Goal: Task Accomplishment & Management: Use online tool/utility

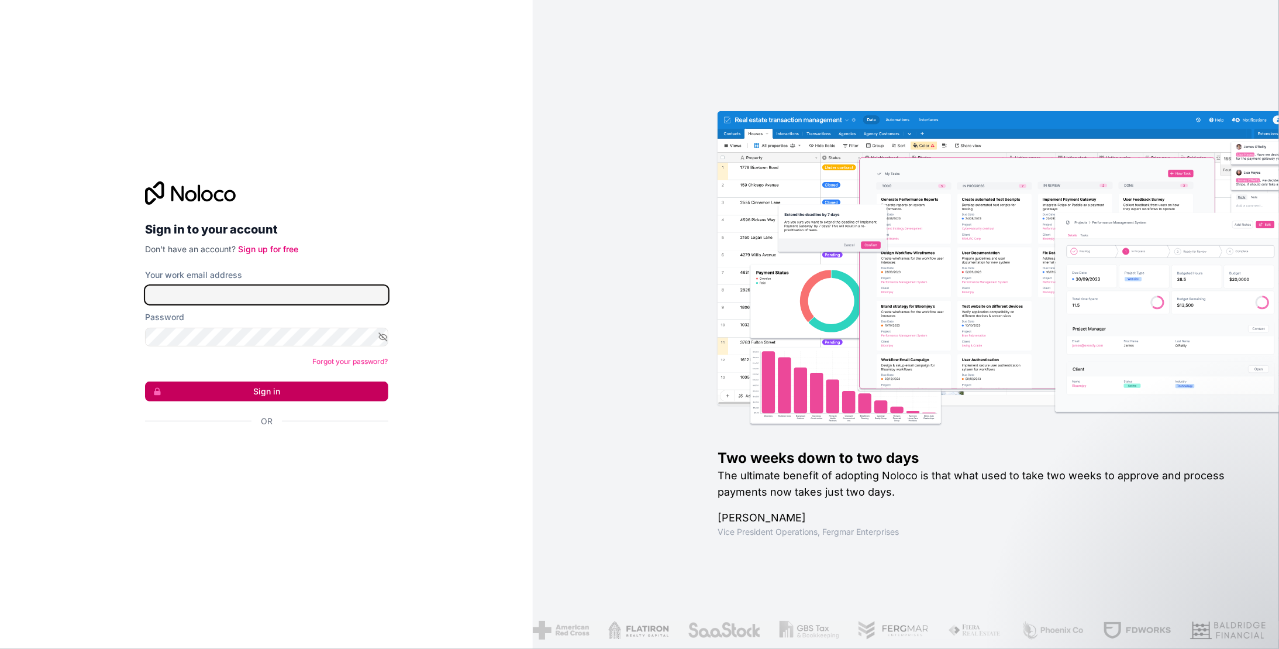
type input "**********"
click at [286, 388] on button "Sign in" at bounding box center [266, 391] width 243 height 20
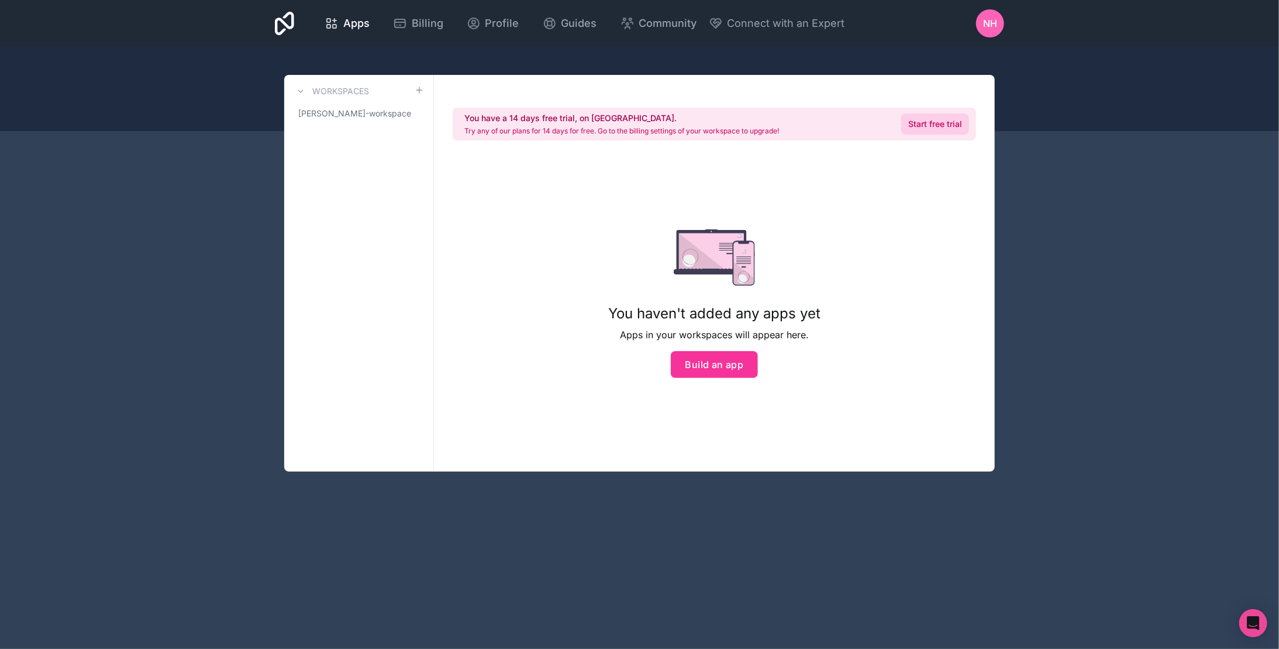
click at [923, 128] on link "Start free trial" at bounding box center [935, 123] width 68 height 21
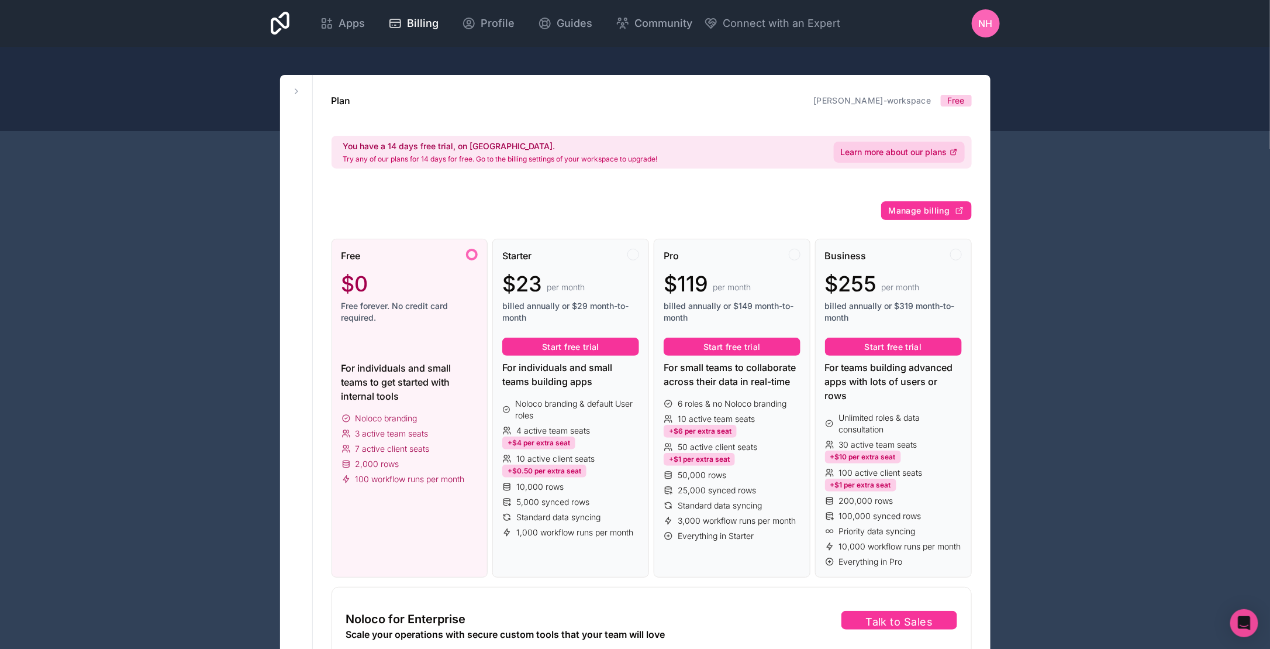
click at [884, 157] on span "Learn more about our plans" at bounding box center [894, 152] width 106 height 12
click at [843, 339] on button "Start free trial" at bounding box center [893, 346] width 137 height 19
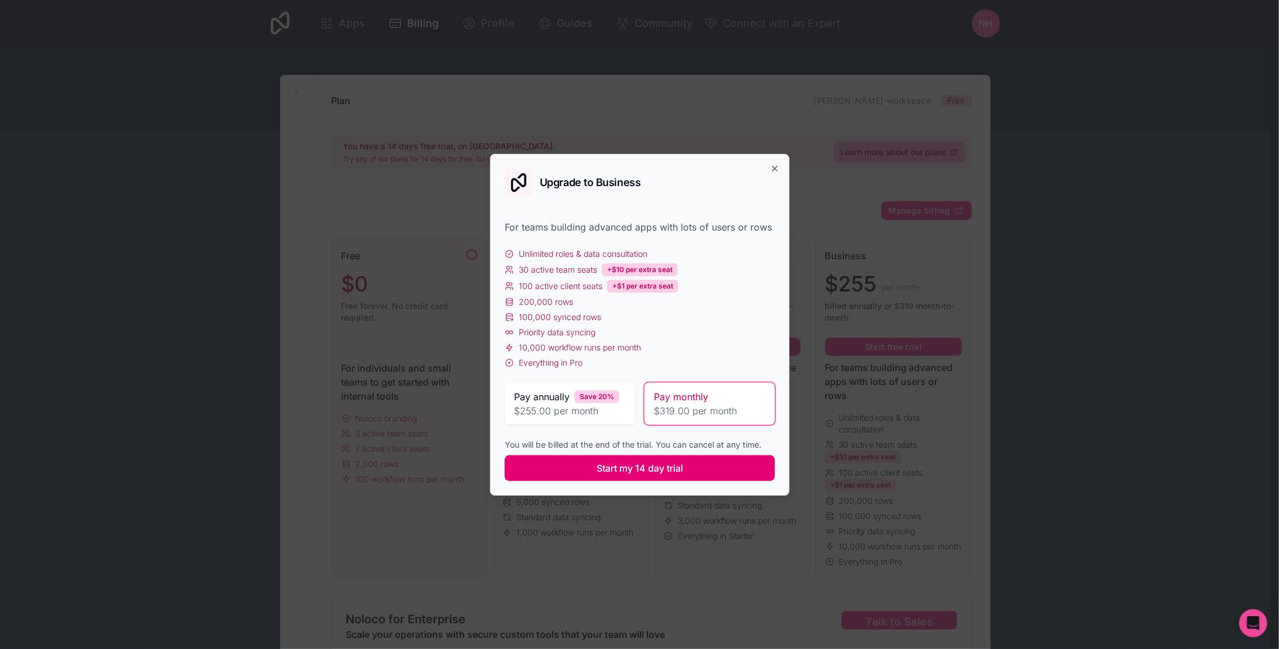
click at [627, 470] on span "Start my 14 day trial" at bounding box center [640, 468] width 87 height 14
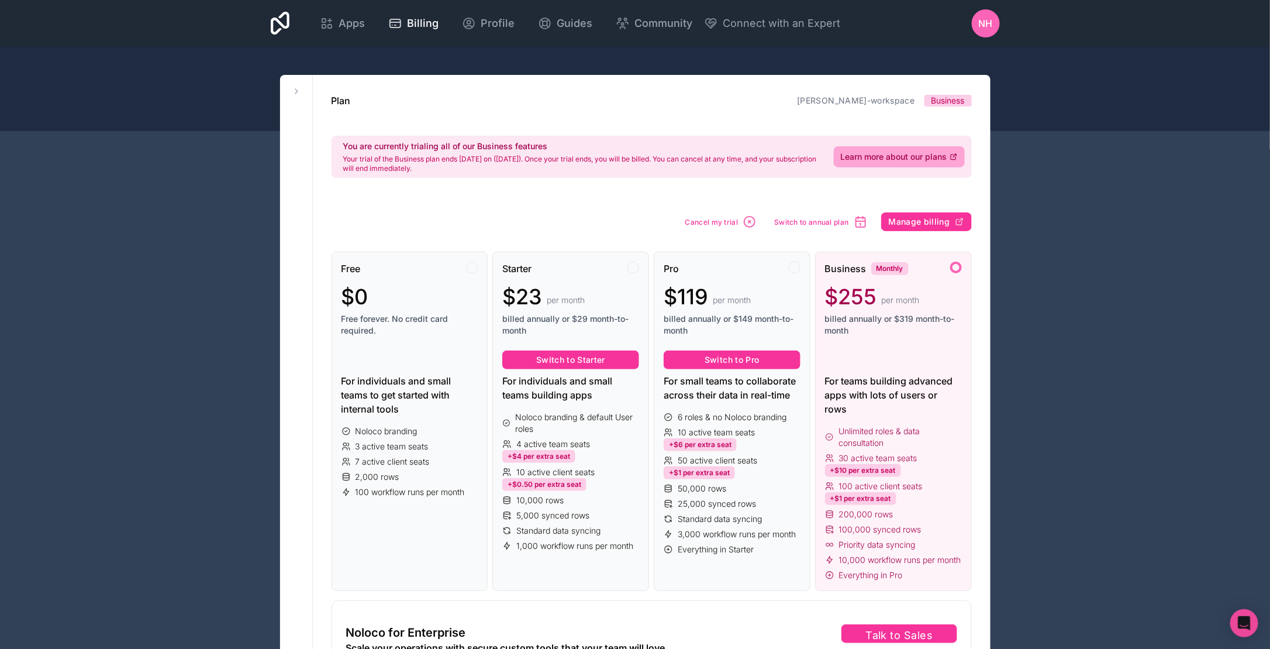
click at [976, 60] on div at bounding box center [635, 89] width 1270 height 84
click at [294, 89] on icon at bounding box center [296, 91] width 9 height 9
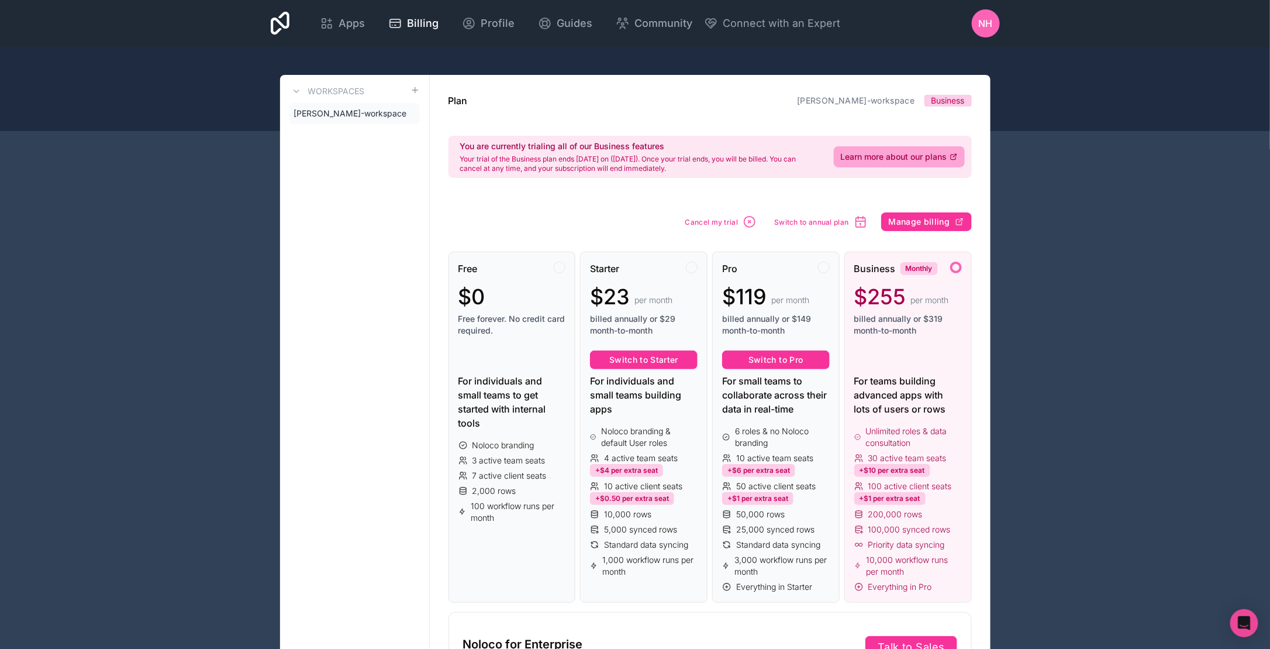
click at [316, 110] on span "[PERSON_NAME]-workspace" at bounding box center [350, 114] width 113 height 12
click at [374, 116] on span "[PERSON_NAME]-workspace" at bounding box center [350, 114] width 113 height 12
click at [342, 28] on span "Apps" at bounding box center [352, 23] width 26 height 16
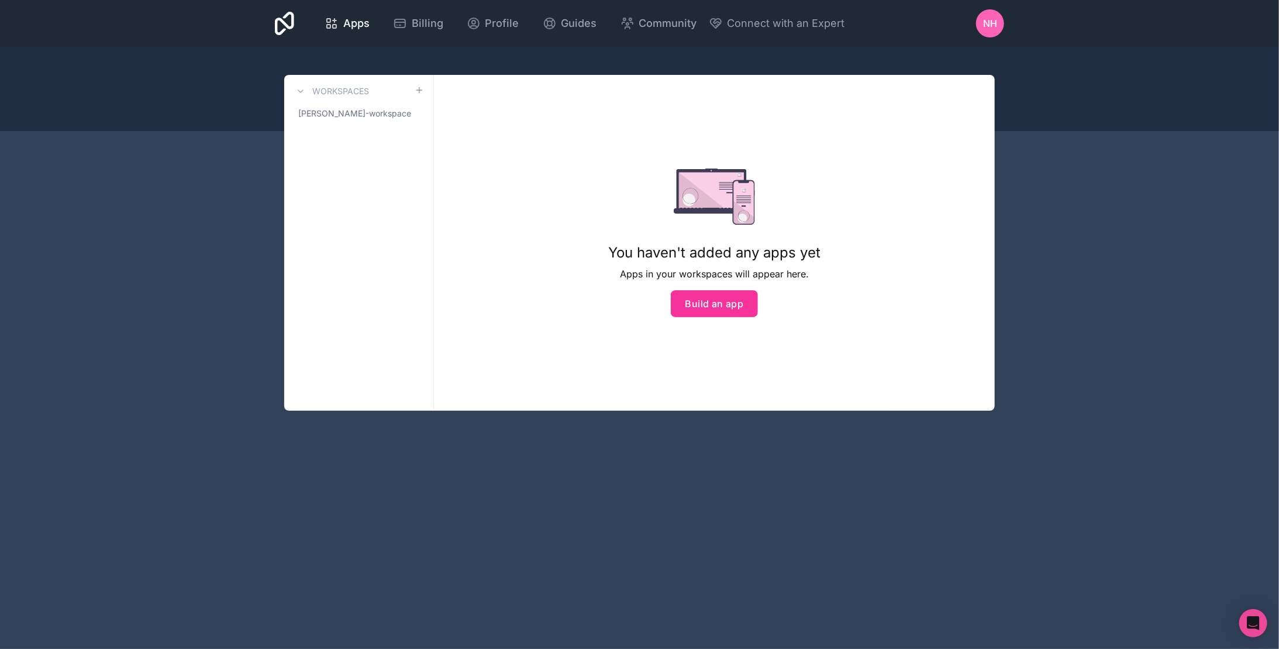
click at [285, 25] on icon at bounding box center [284, 23] width 19 height 23
click at [387, 115] on span "[PERSON_NAME]-workspace" at bounding box center [354, 114] width 113 height 12
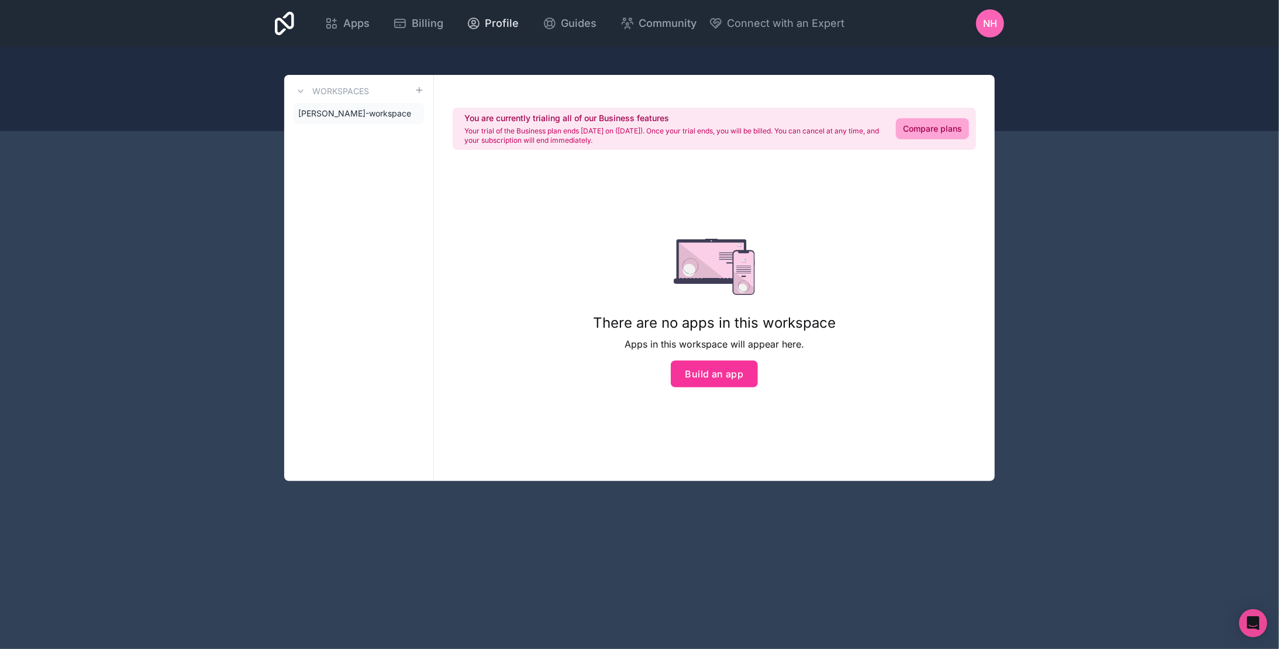
click at [490, 23] on span "Profile" at bounding box center [502, 23] width 34 height 16
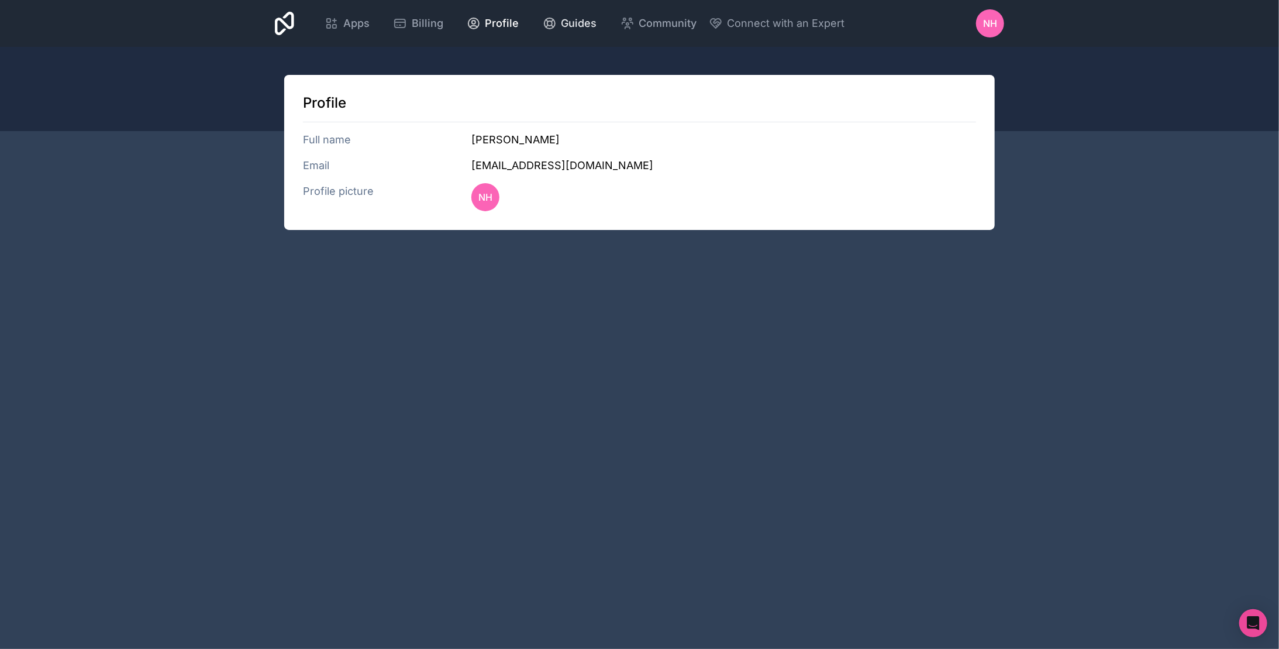
click at [561, 23] on span "Guides" at bounding box center [579, 23] width 36 height 16
click at [987, 25] on span "NH" at bounding box center [990, 23] width 14 height 14
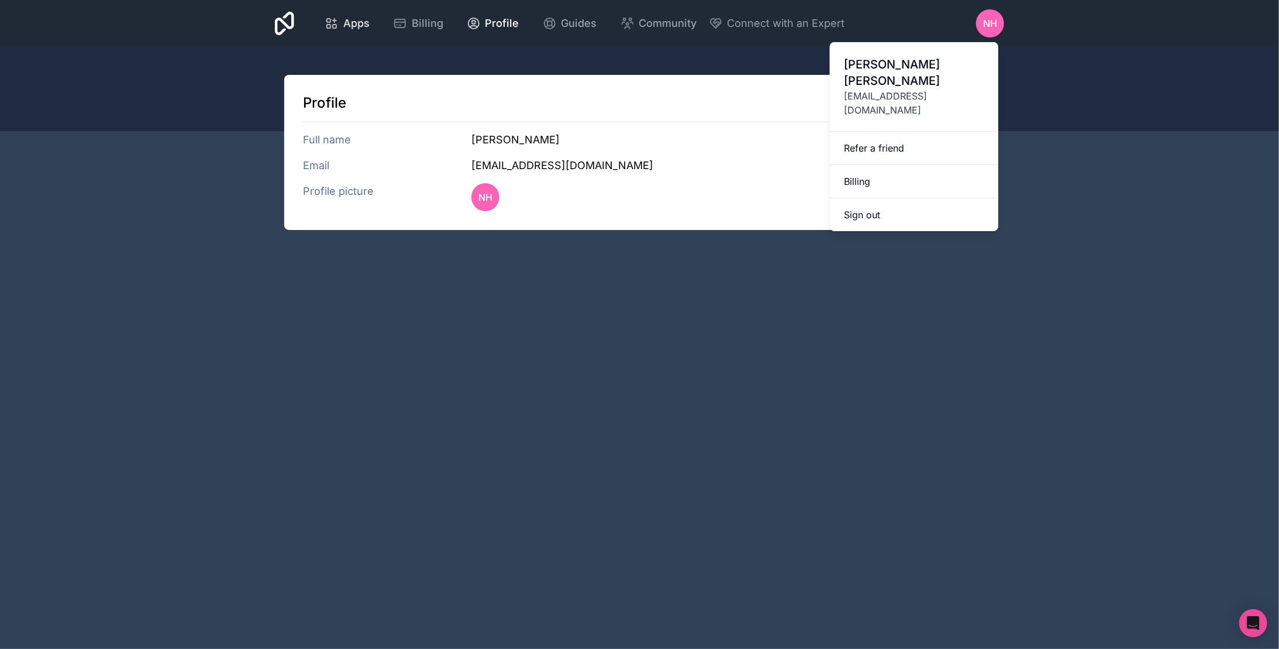
click at [360, 26] on span "Apps" at bounding box center [356, 23] width 26 height 16
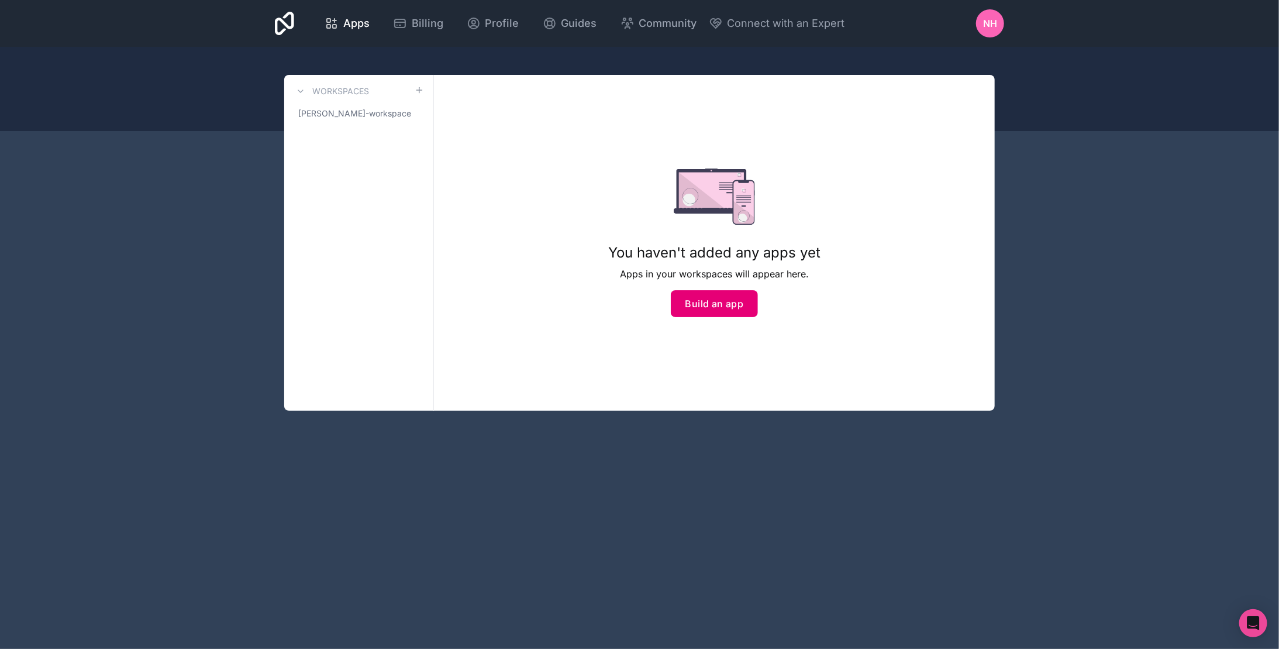
click at [724, 311] on button "Build an app" at bounding box center [715, 303] width 88 height 27
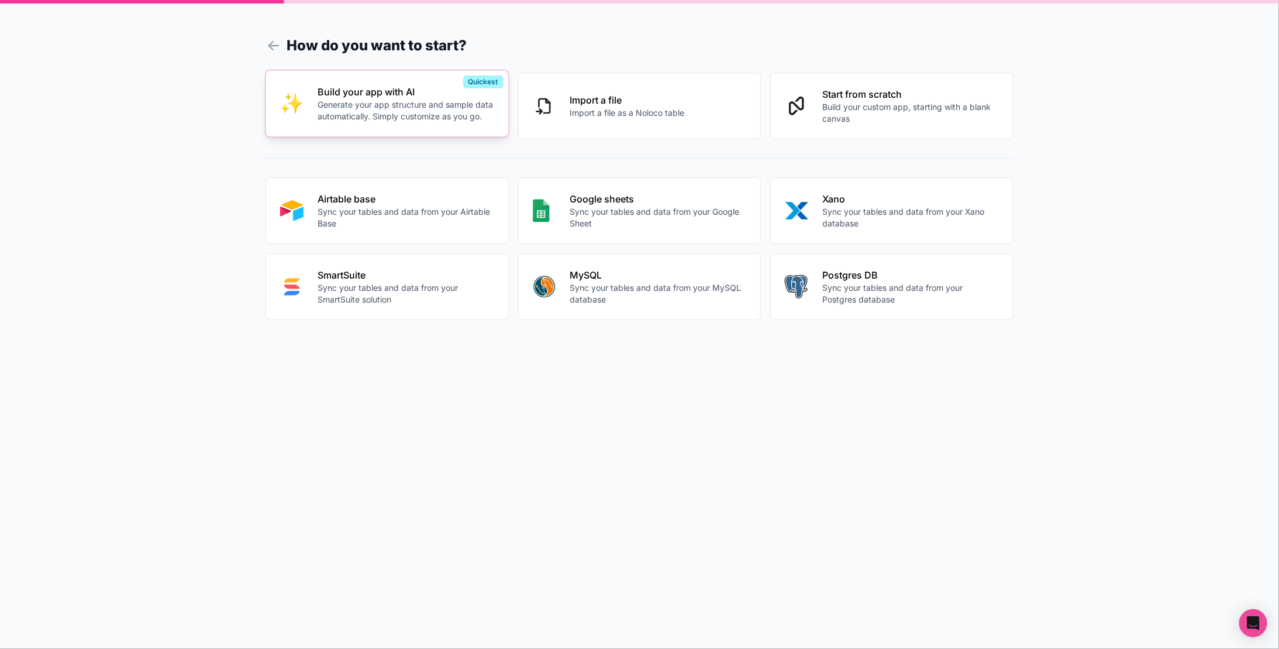
click at [450, 92] on p "Build your app with AI" at bounding box center [406, 92] width 177 height 14
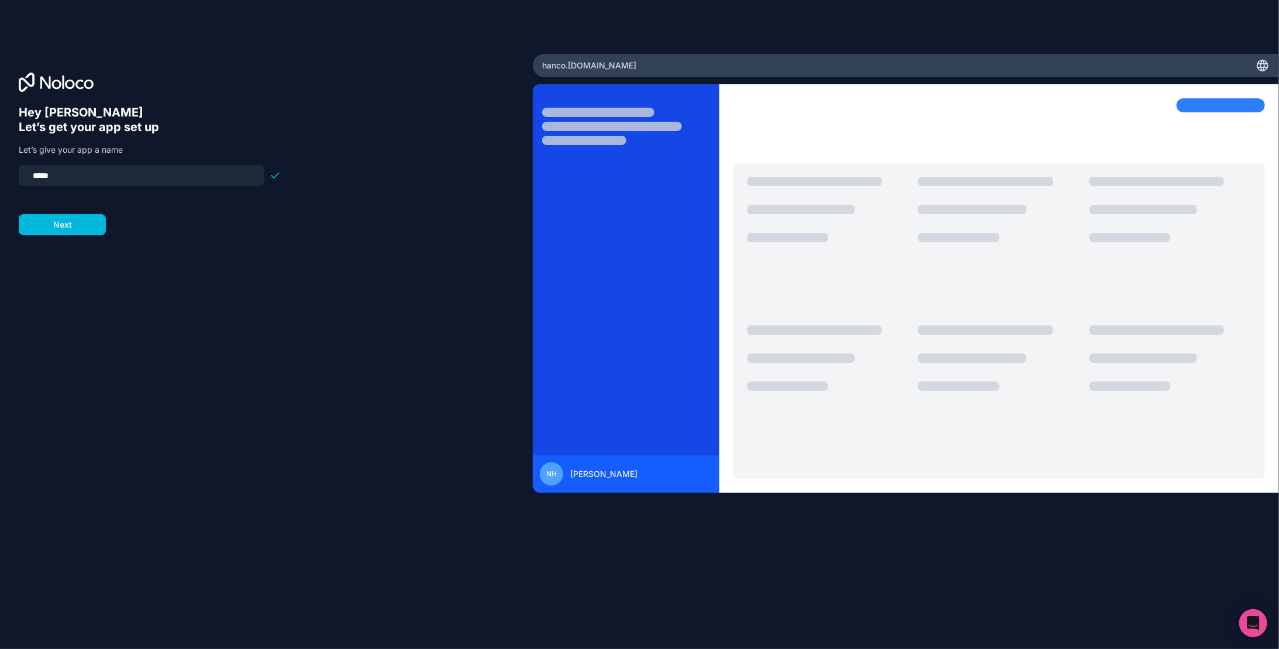
drag, startPoint x: 112, startPoint y: 170, endPoint x: -89, endPoint y: 173, distance: 201.8
click at [0, 173] on html "Hey Nathaniel 👋 Let’s get your app set up Let’s give your app a name ***** Next…" at bounding box center [639, 324] width 1279 height 649
type input "**********"
click at [30, 230] on button "Next" at bounding box center [62, 224] width 87 height 21
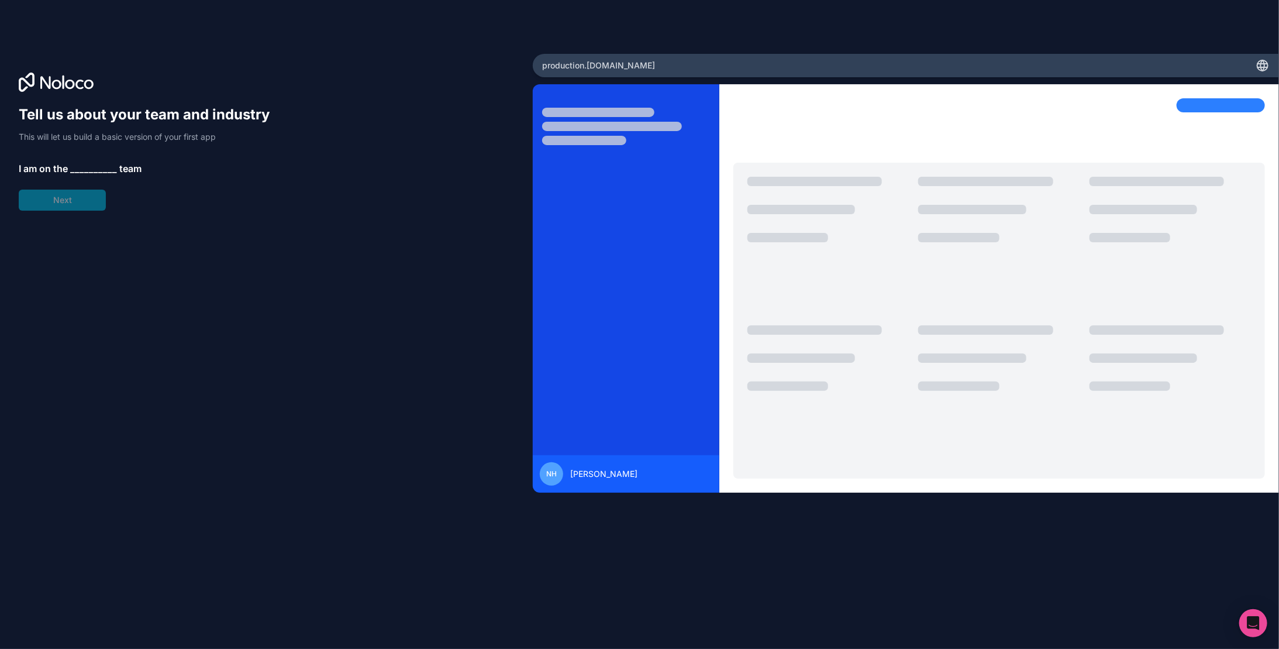
click at [85, 167] on span "__________" at bounding box center [93, 168] width 47 height 14
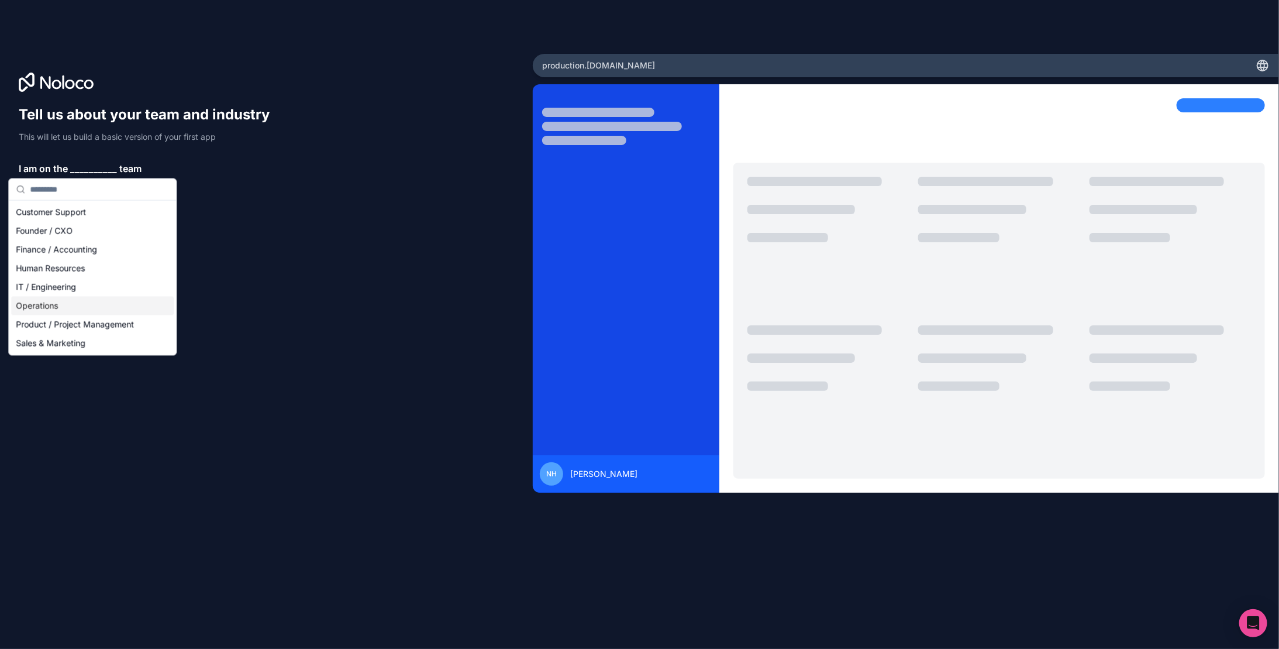
click at [72, 304] on div "Operations" at bounding box center [92, 306] width 163 height 19
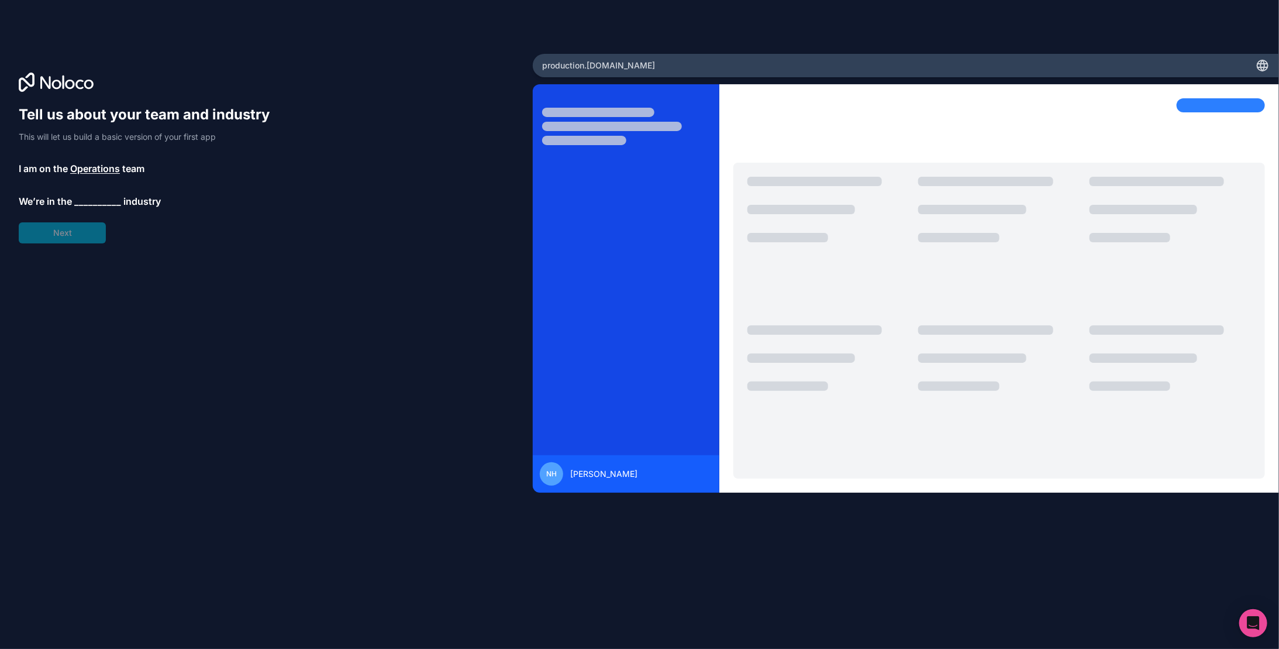
click at [105, 196] on span "__________" at bounding box center [97, 201] width 47 height 14
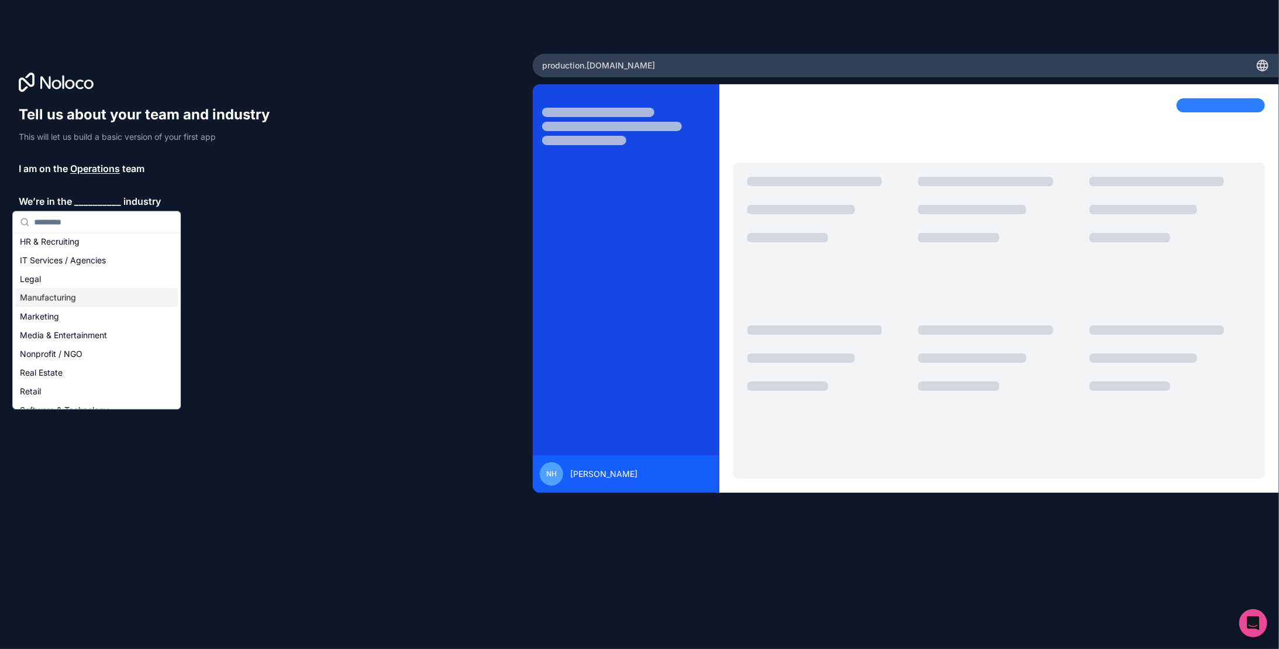
click at [82, 298] on div "Manufacturing" at bounding box center [96, 297] width 163 height 19
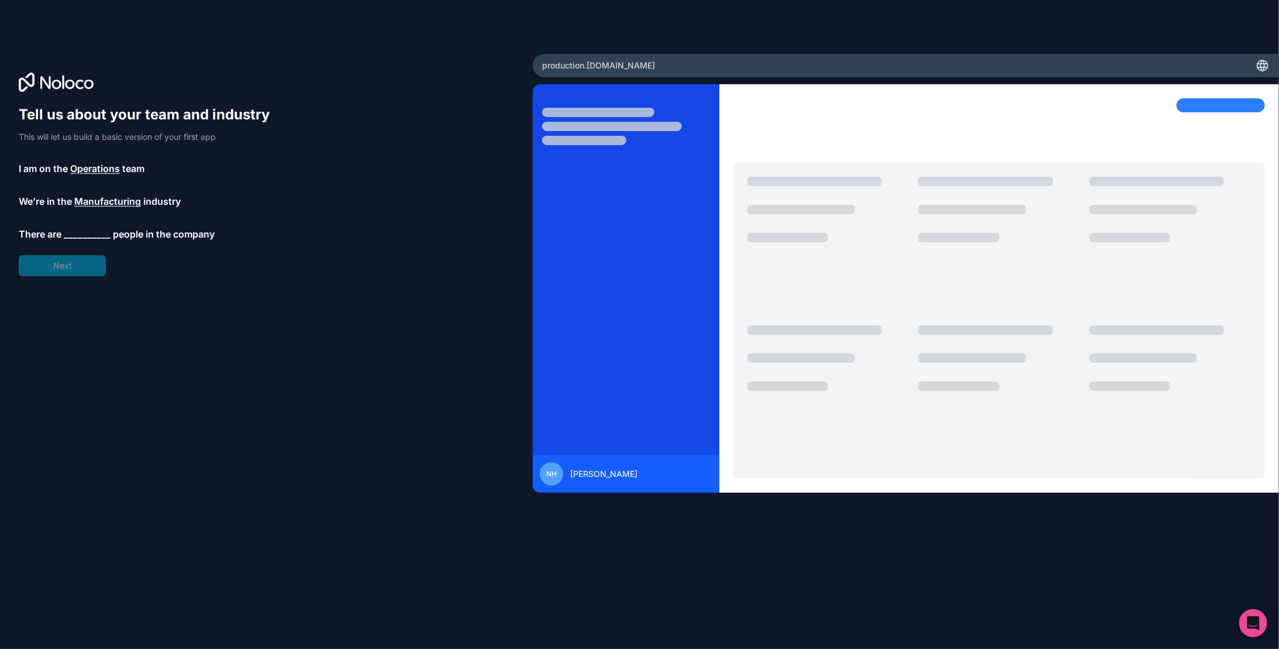
click at [84, 235] on span "__________" at bounding box center [87, 234] width 47 height 14
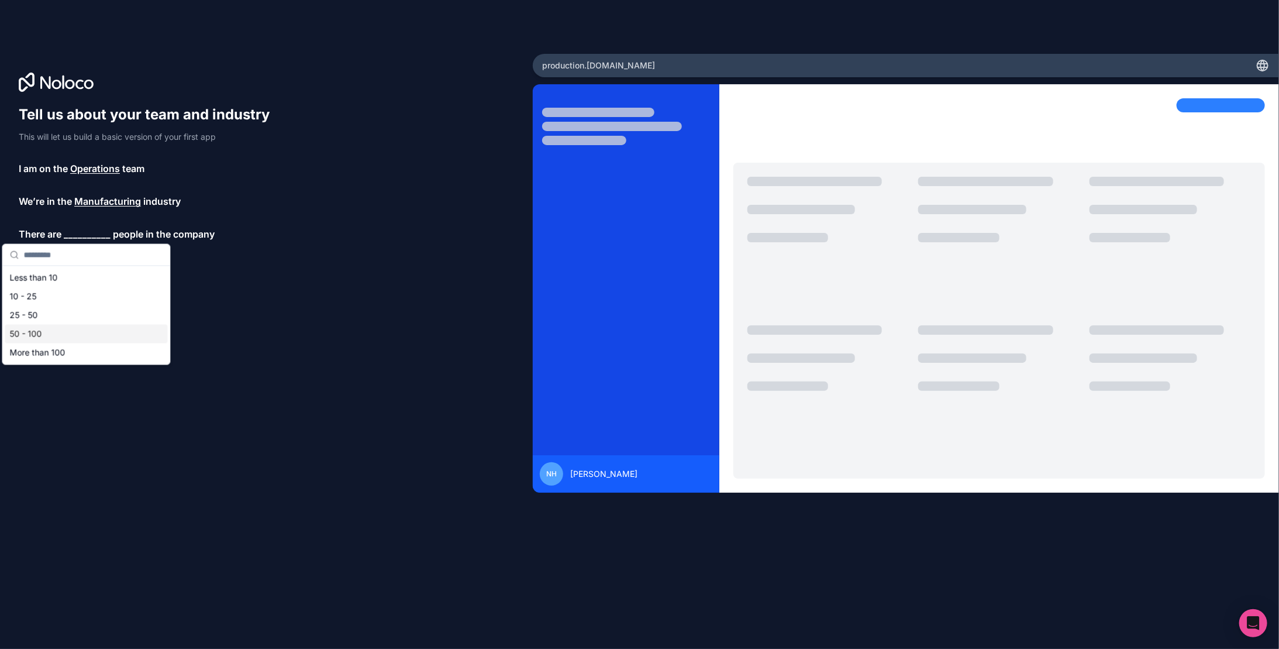
click at [73, 329] on div "50 - 100" at bounding box center [86, 334] width 163 height 19
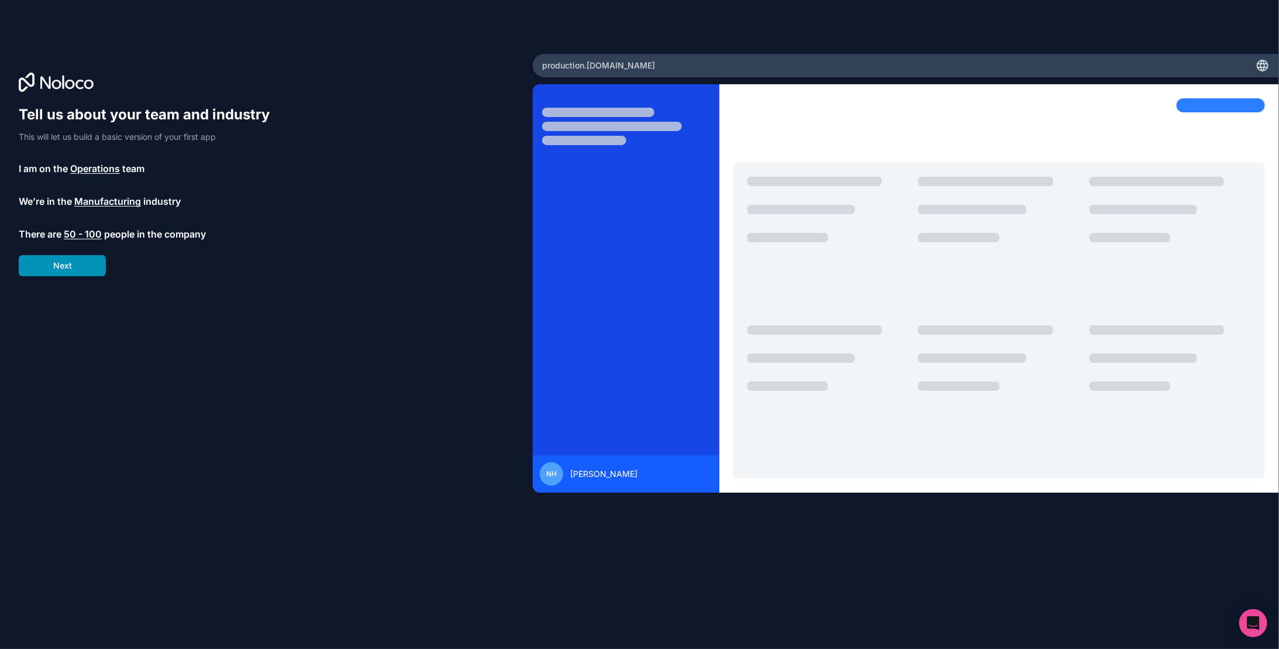
click at [75, 261] on button "Next" at bounding box center [62, 265] width 87 height 21
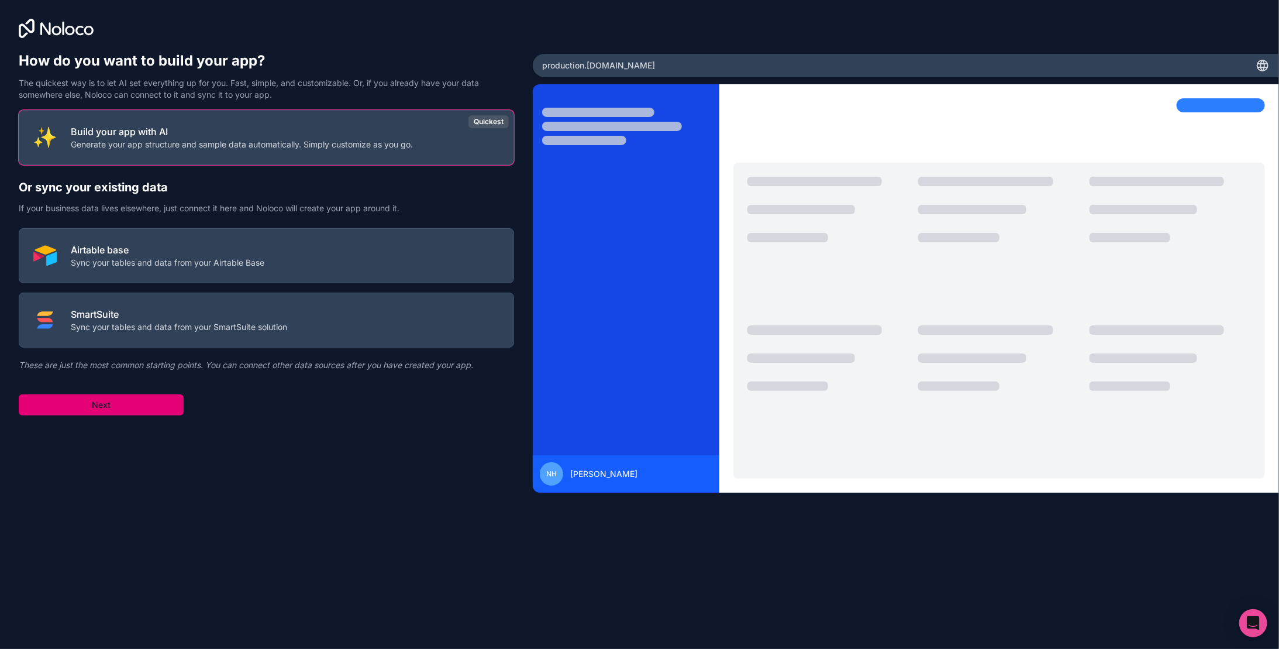
click at [117, 401] on button "Next" at bounding box center [101, 404] width 165 height 21
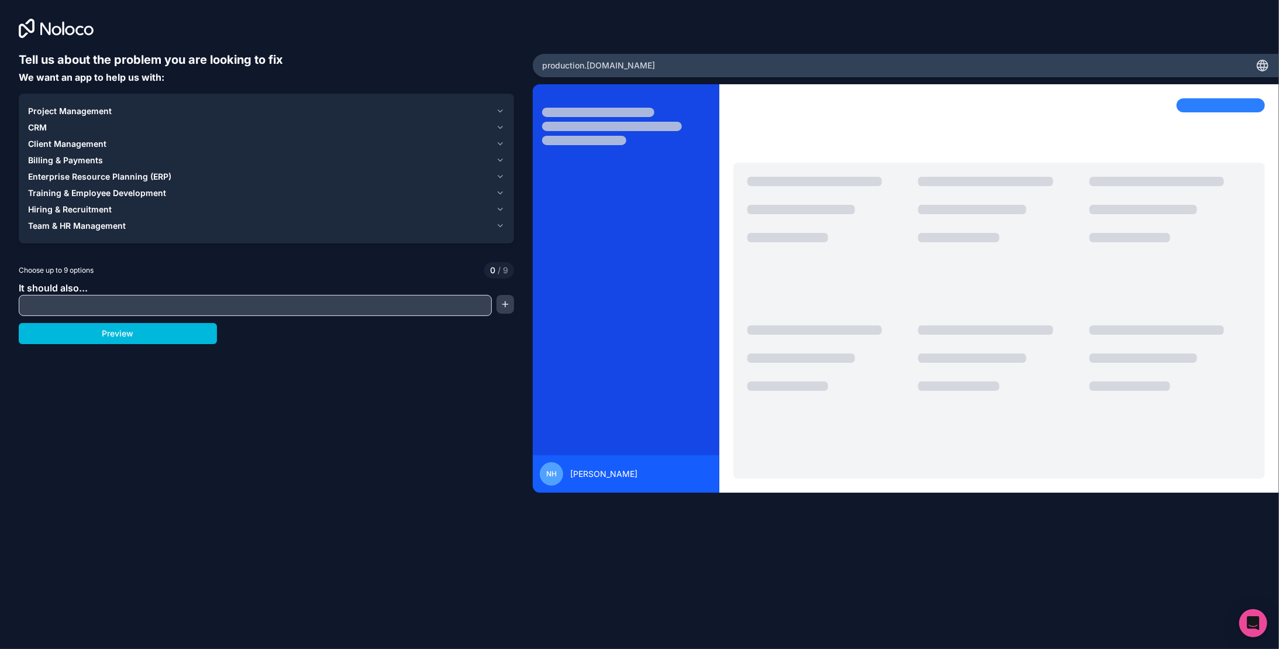
click at [501, 177] on icon "button" at bounding box center [500, 176] width 5 height 2
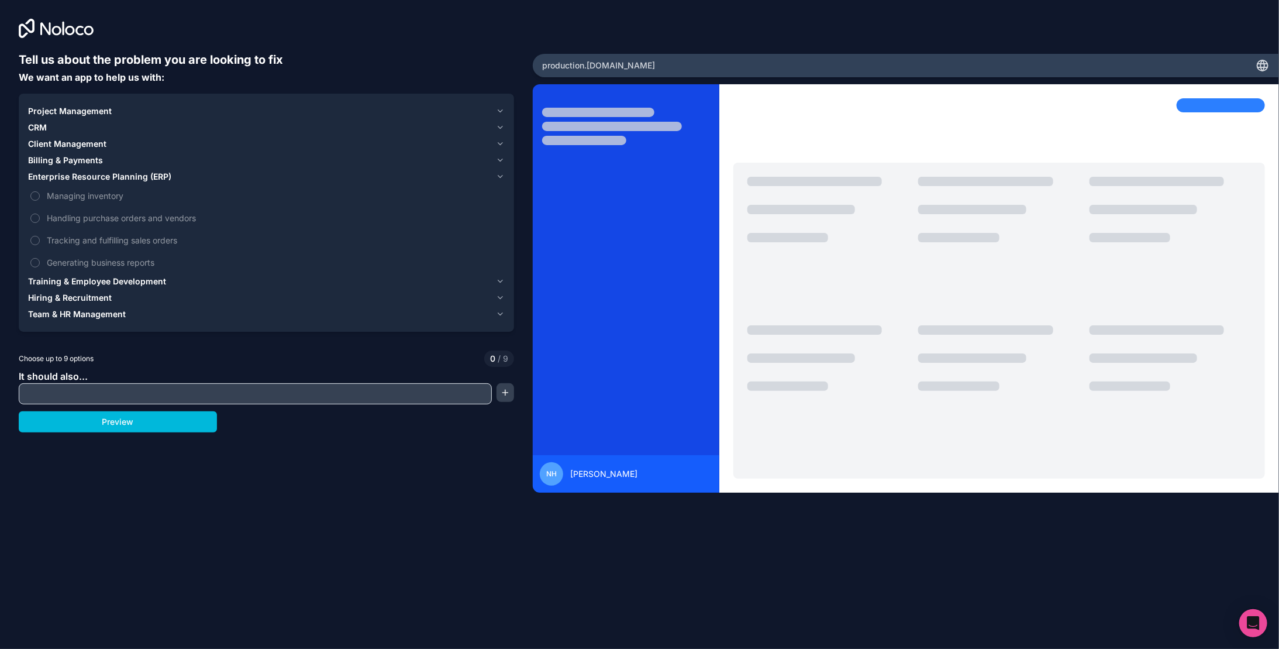
click at [502, 111] on icon "button" at bounding box center [500, 110] width 9 height 9
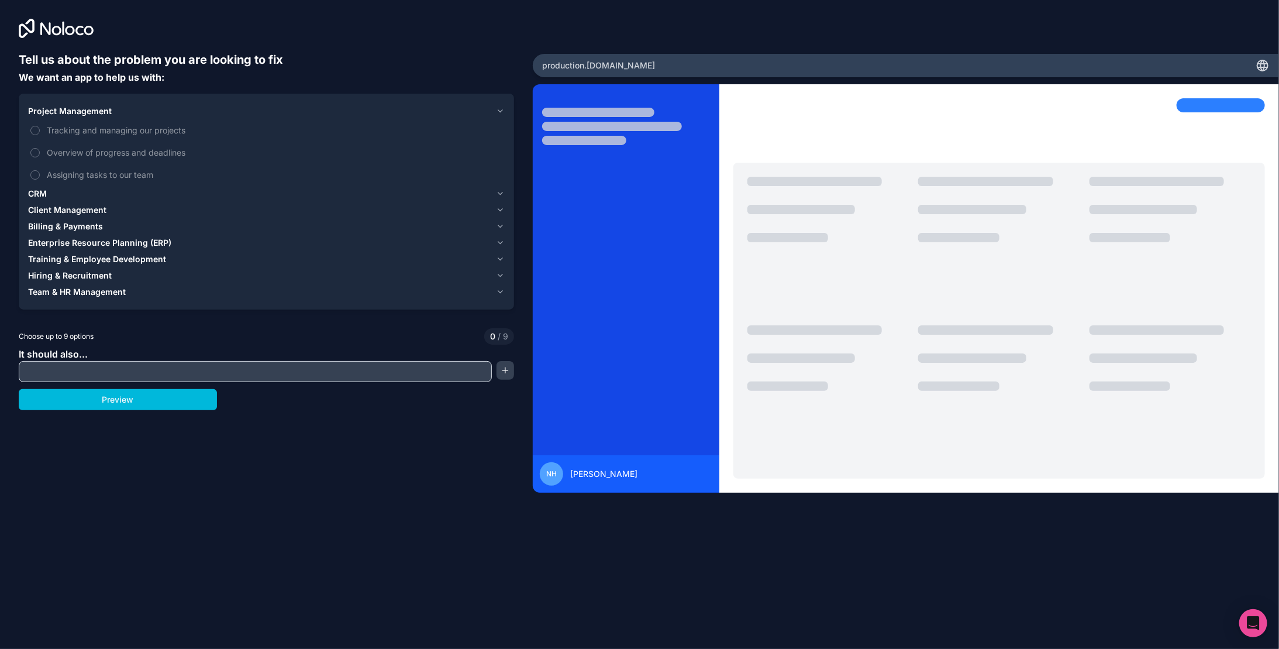
click at [499, 193] on icon "button" at bounding box center [500, 193] width 5 height 2
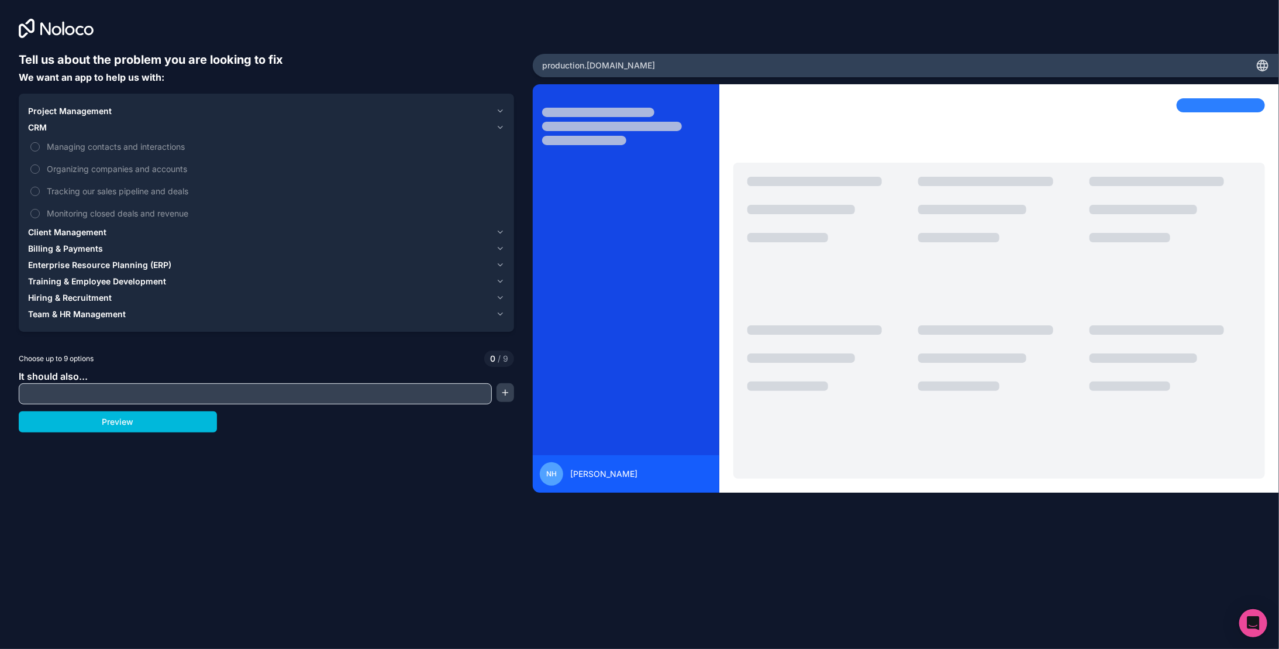
click at [499, 268] on icon "button" at bounding box center [500, 264] width 9 height 9
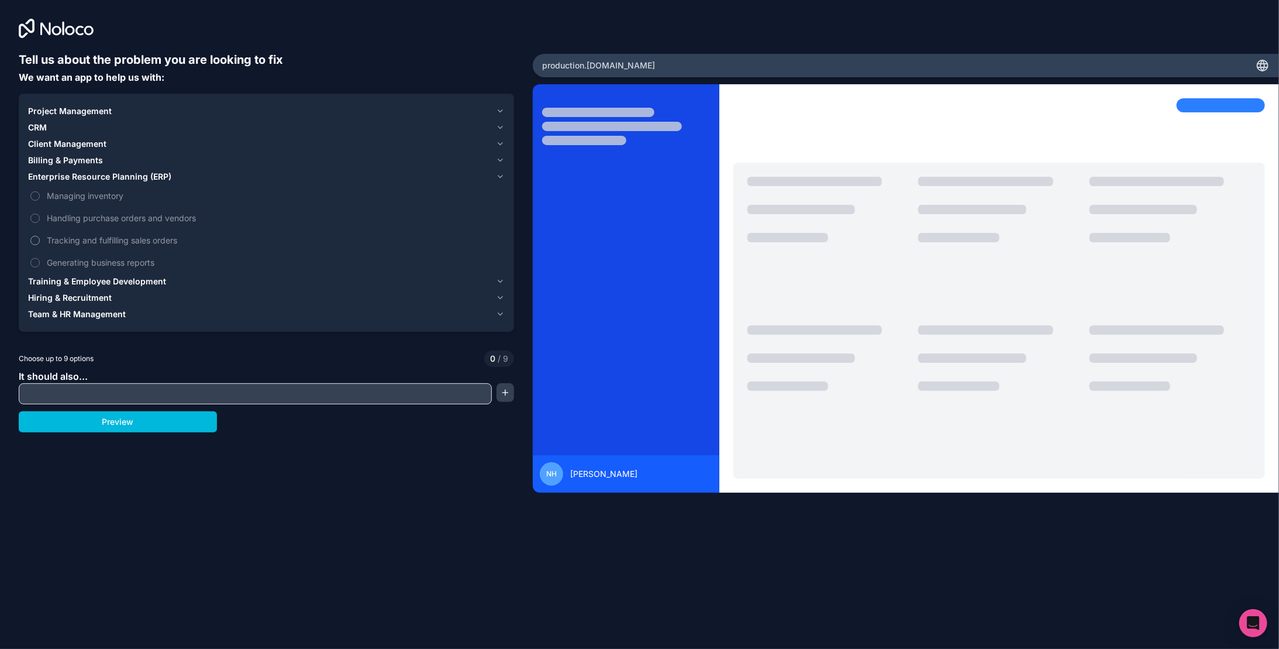
click at [130, 237] on span "Tracking and fulfilling sales orders" at bounding box center [275, 240] width 456 height 12
click at [40, 237] on button "Tracking and fulfilling sales orders" at bounding box center [34, 240] width 9 height 9
click at [36, 259] on button "Generating business reports" at bounding box center [34, 262] width 9 height 9
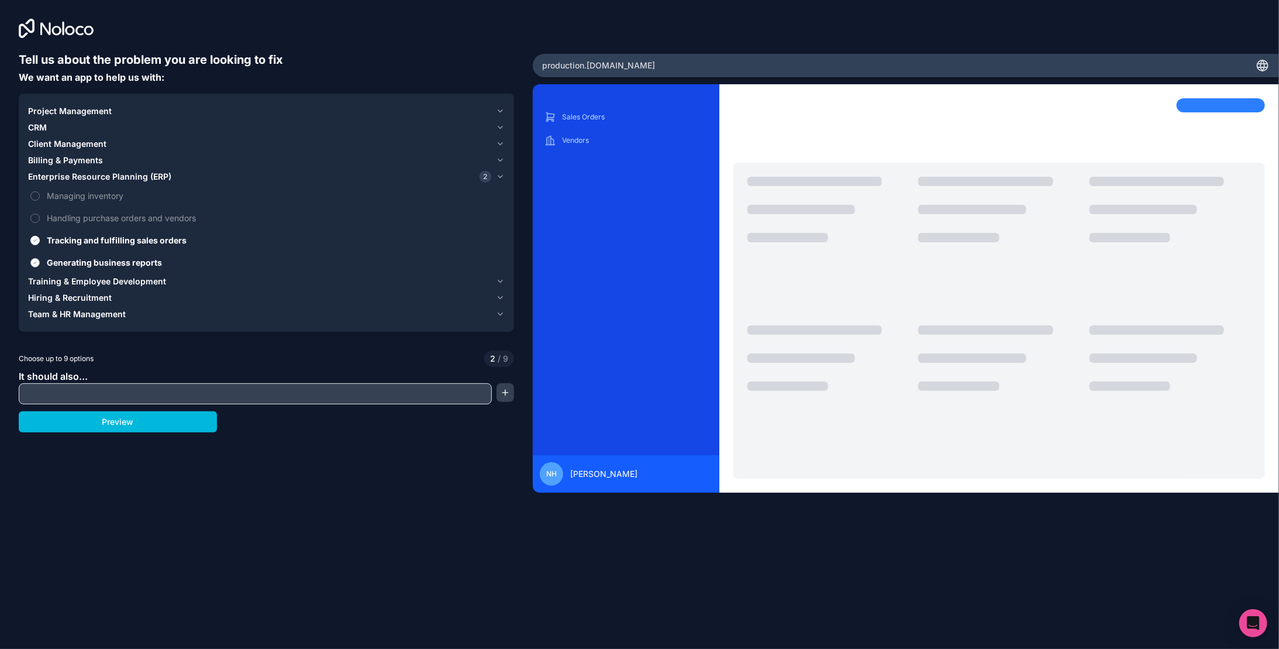
click at [36, 259] on button "Generating business reports" at bounding box center [34, 262] width 9 height 9
click at [91, 392] on input "text" at bounding box center [255, 393] width 467 height 16
click at [389, 453] on div "Tell us about the problem you are looking to fix We want an app to help us with…" at bounding box center [266, 286] width 495 height 470
click at [501, 391] on button "button" at bounding box center [506, 392] width 18 height 19
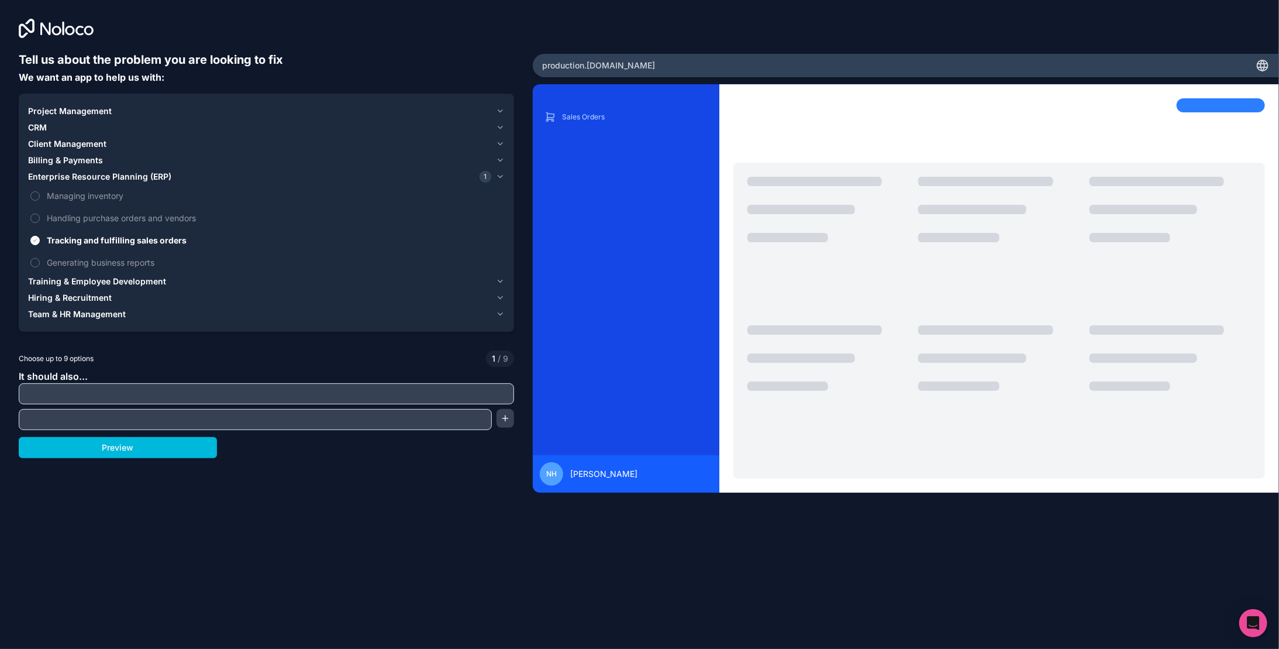
click at [502, 281] on icon "button" at bounding box center [500, 281] width 9 height 9
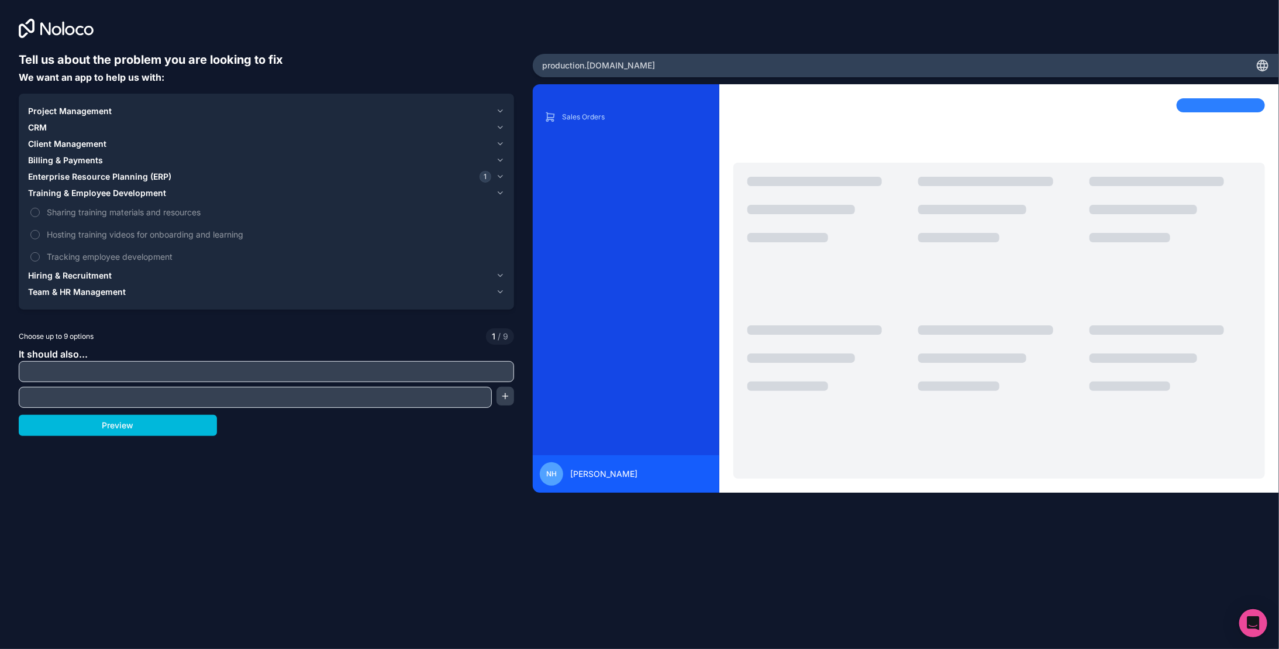
click at [502, 281] on button "Hiring & Recruitment" at bounding box center [266, 275] width 477 height 16
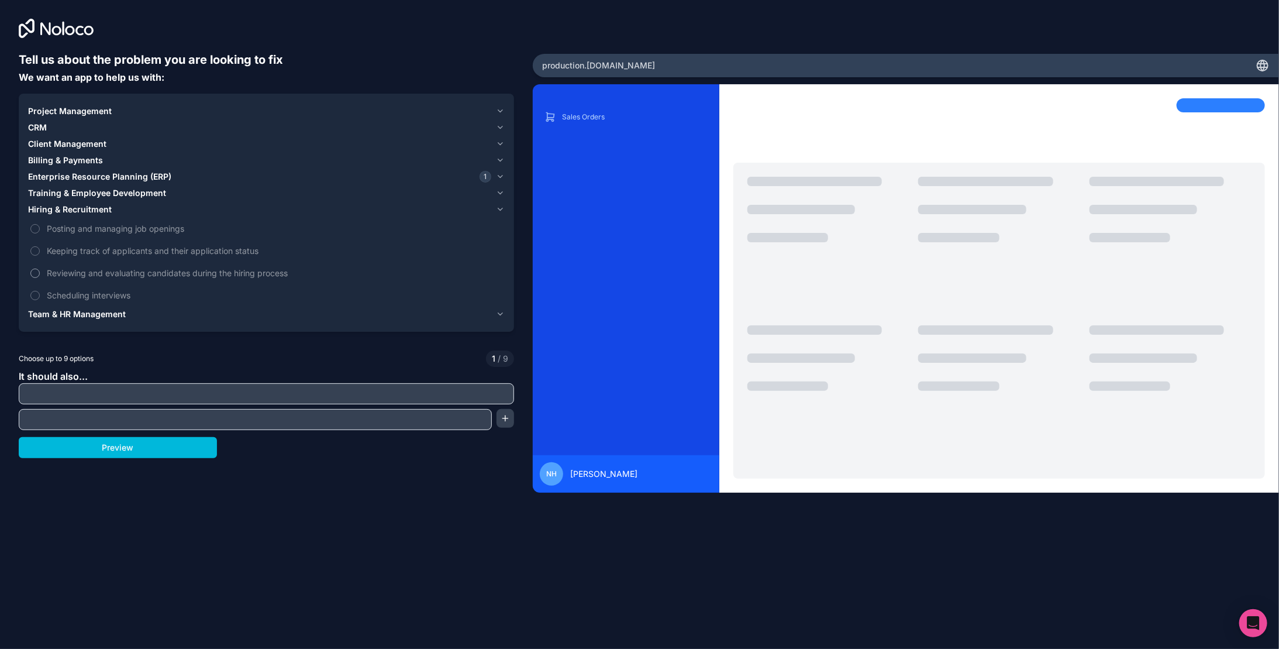
click at [501, 283] on label "Reviewing and evaluating candidates during the hiring process" at bounding box center [266, 273] width 477 height 22
click at [40, 278] on button "Reviewing and evaluating candidates during the hiring process" at bounding box center [34, 272] width 9 height 9
click at [269, 272] on span "Reviewing and evaluating candidates during the hiring process" at bounding box center [275, 273] width 456 height 12
click at [40, 272] on button "Reviewing and evaluating candidates during the hiring process" at bounding box center [34, 272] width 9 height 9
click at [501, 313] on icon "button" at bounding box center [500, 313] width 9 height 9
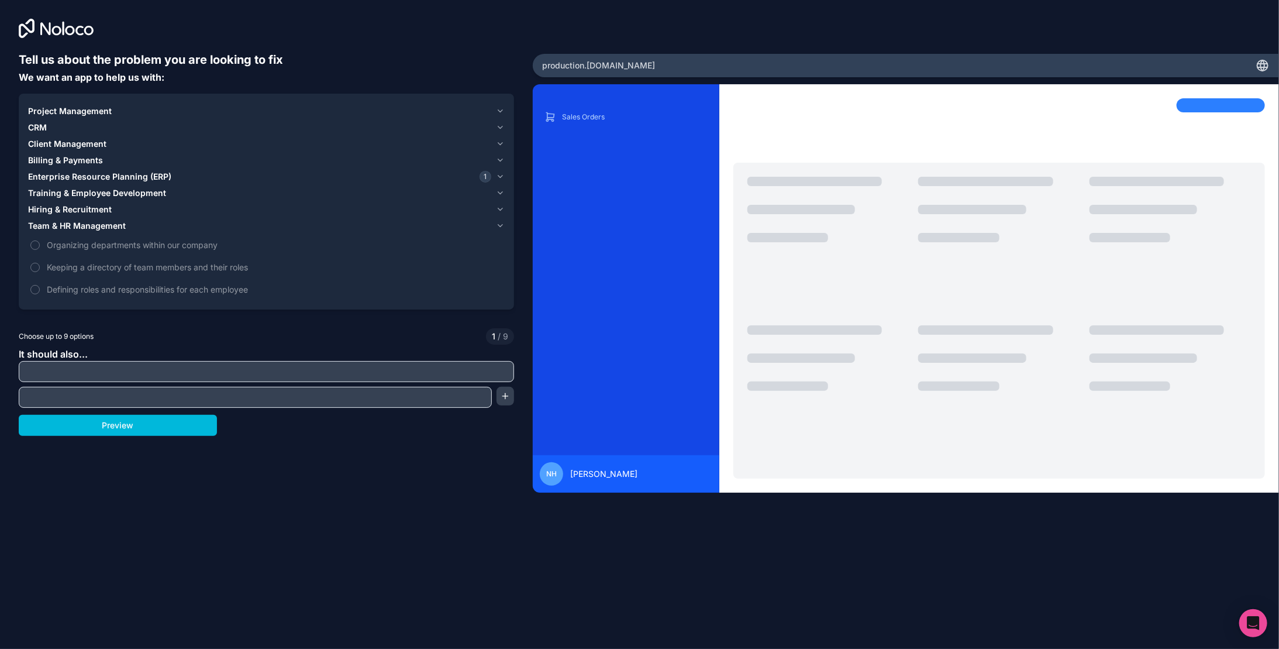
click at [503, 208] on icon "button" at bounding box center [500, 209] width 9 height 9
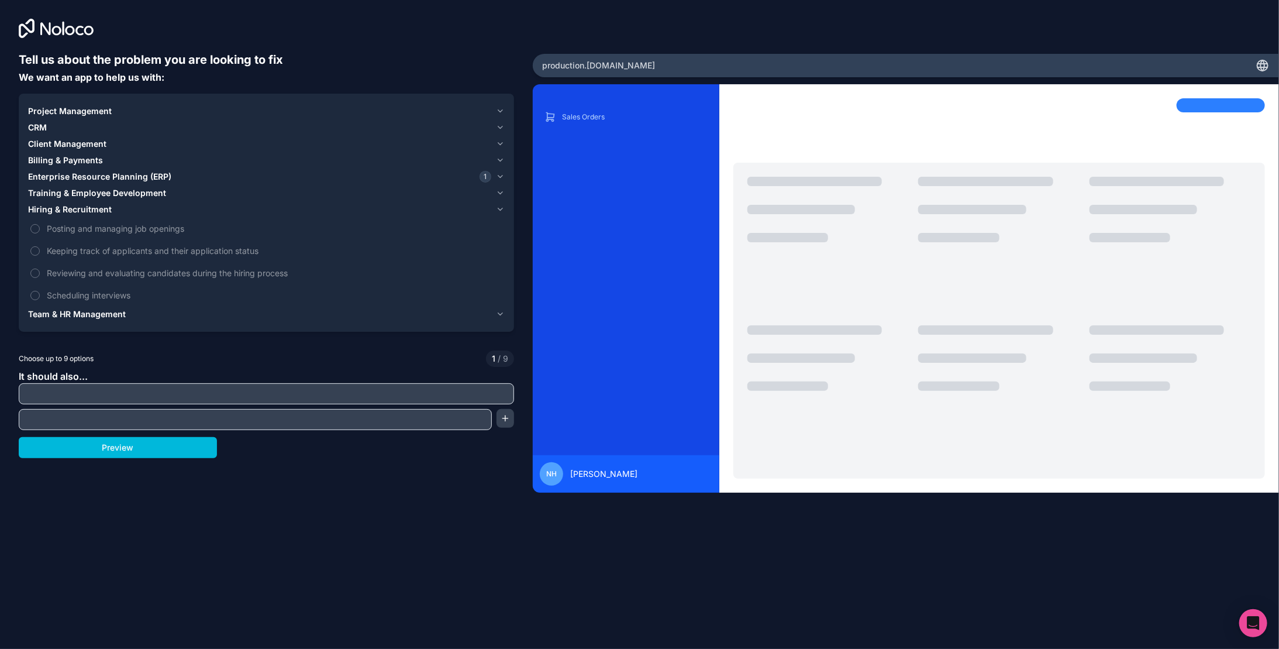
click at [503, 208] on icon "button" at bounding box center [500, 209] width 9 height 9
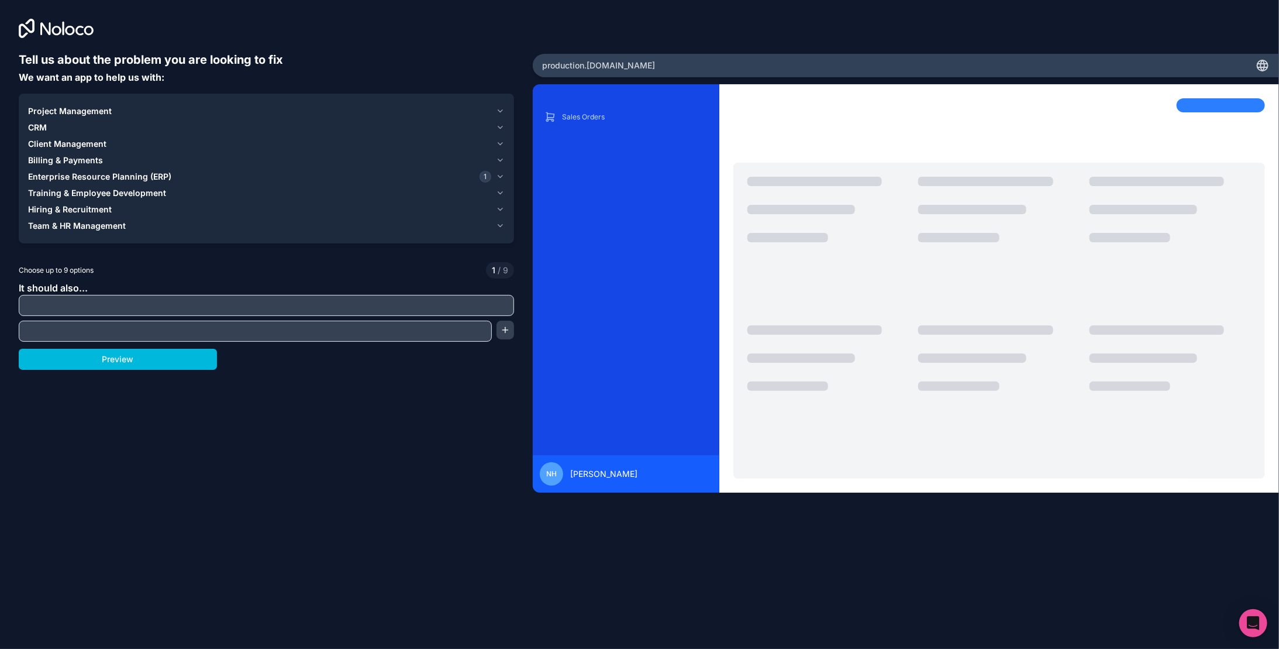
click at [501, 191] on icon "button" at bounding box center [500, 192] width 9 height 9
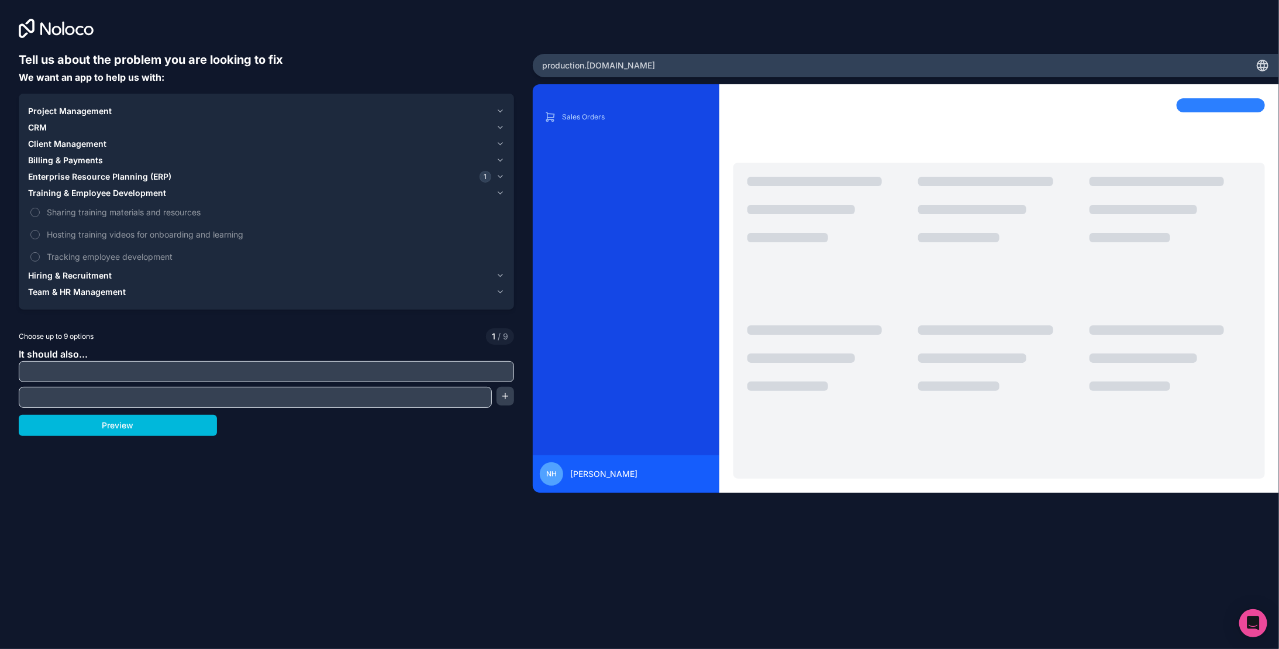
click at [501, 191] on icon "button" at bounding box center [500, 192] width 9 height 9
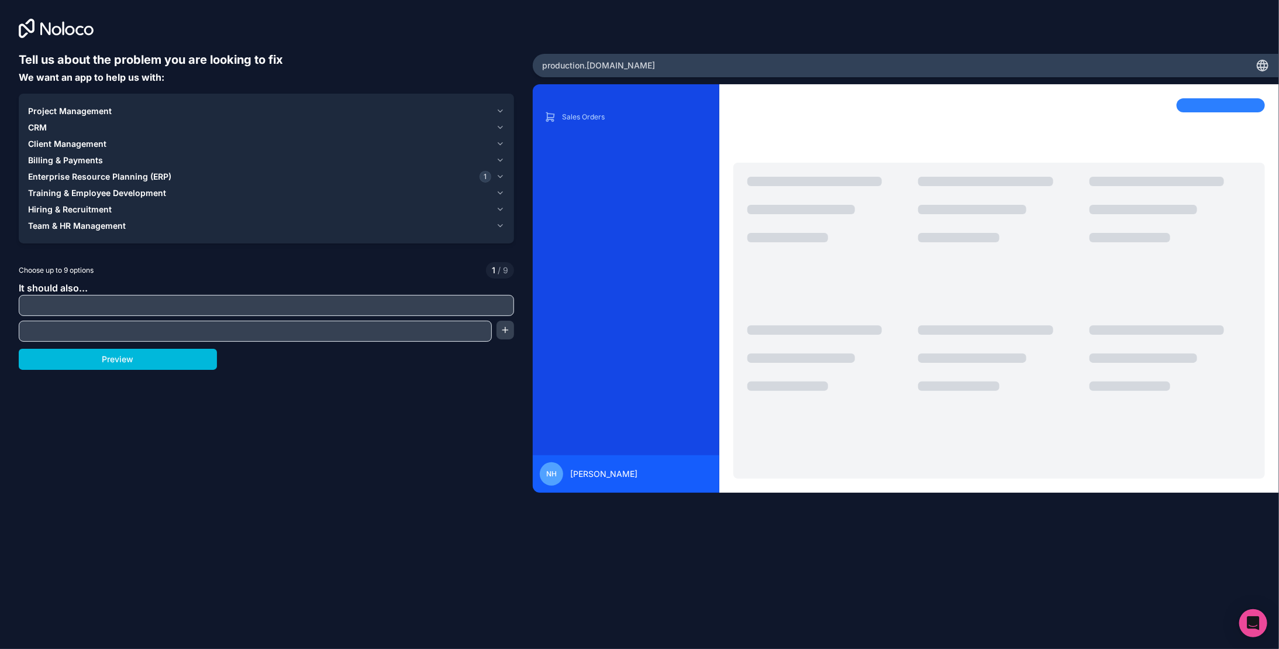
click at [499, 170] on button "Enterprise Resource Planning (ERP) 1" at bounding box center [266, 176] width 477 height 16
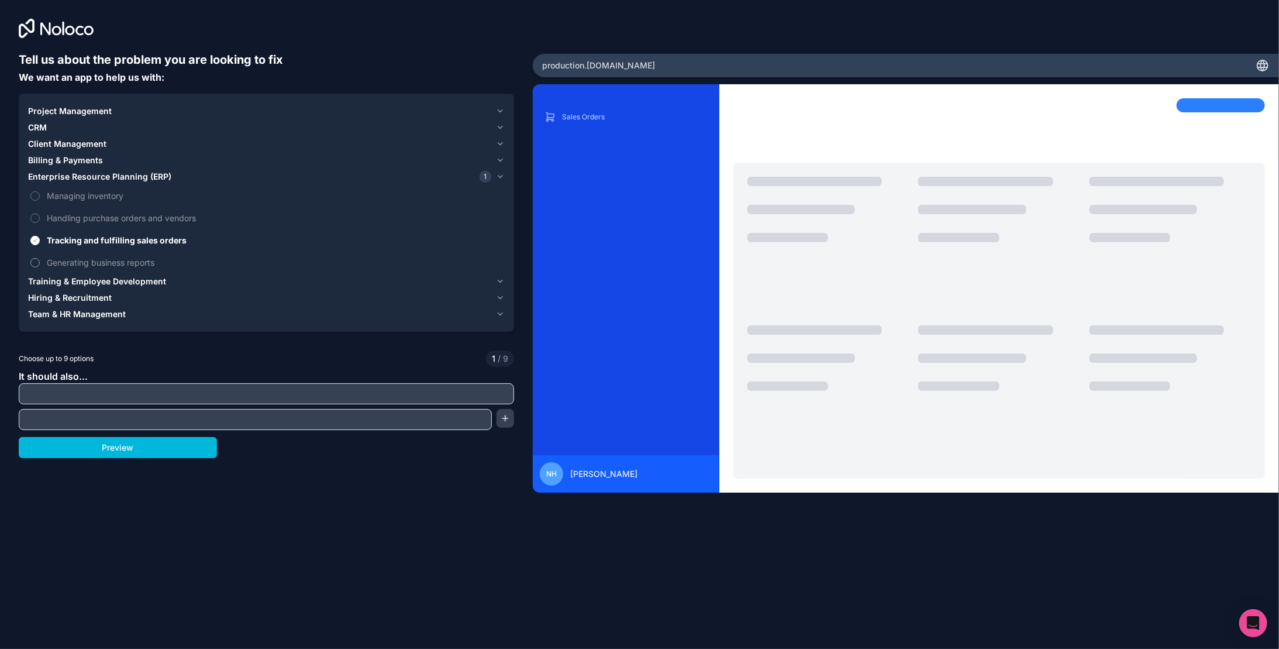
click at [35, 259] on button "Generating business reports" at bounding box center [34, 262] width 9 height 9
click at [498, 178] on icon "button" at bounding box center [500, 176] width 9 height 9
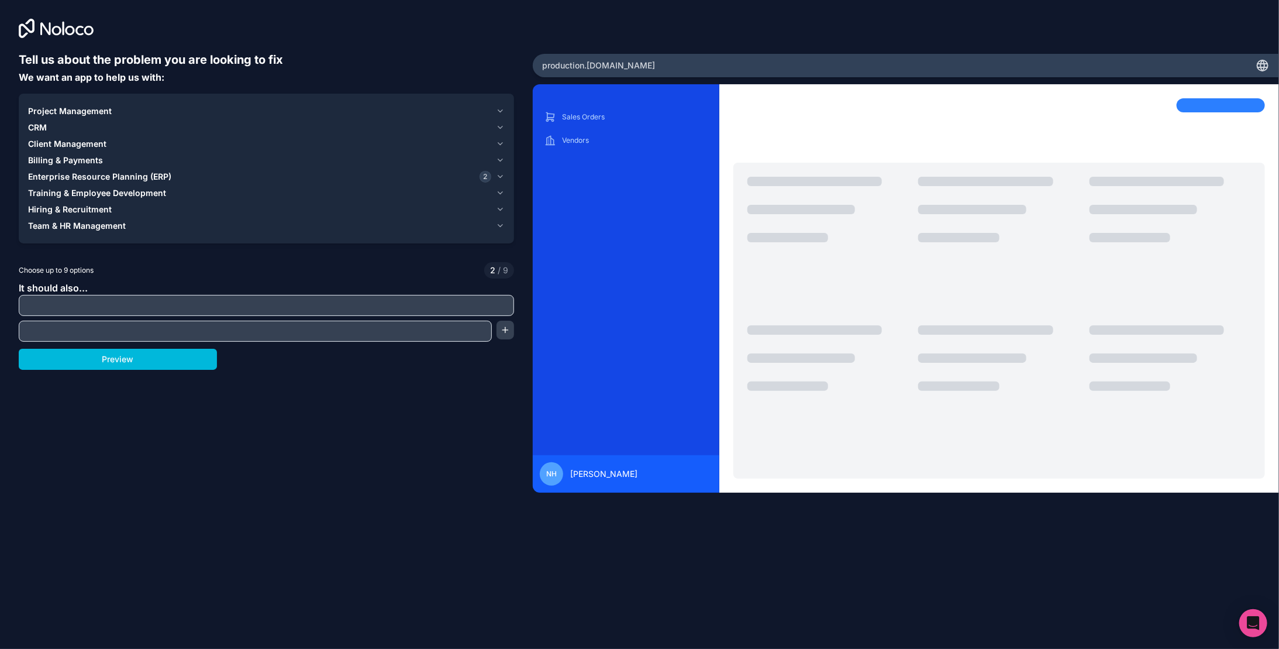
click at [498, 158] on icon "button" at bounding box center [500, 160] width 9 height 9
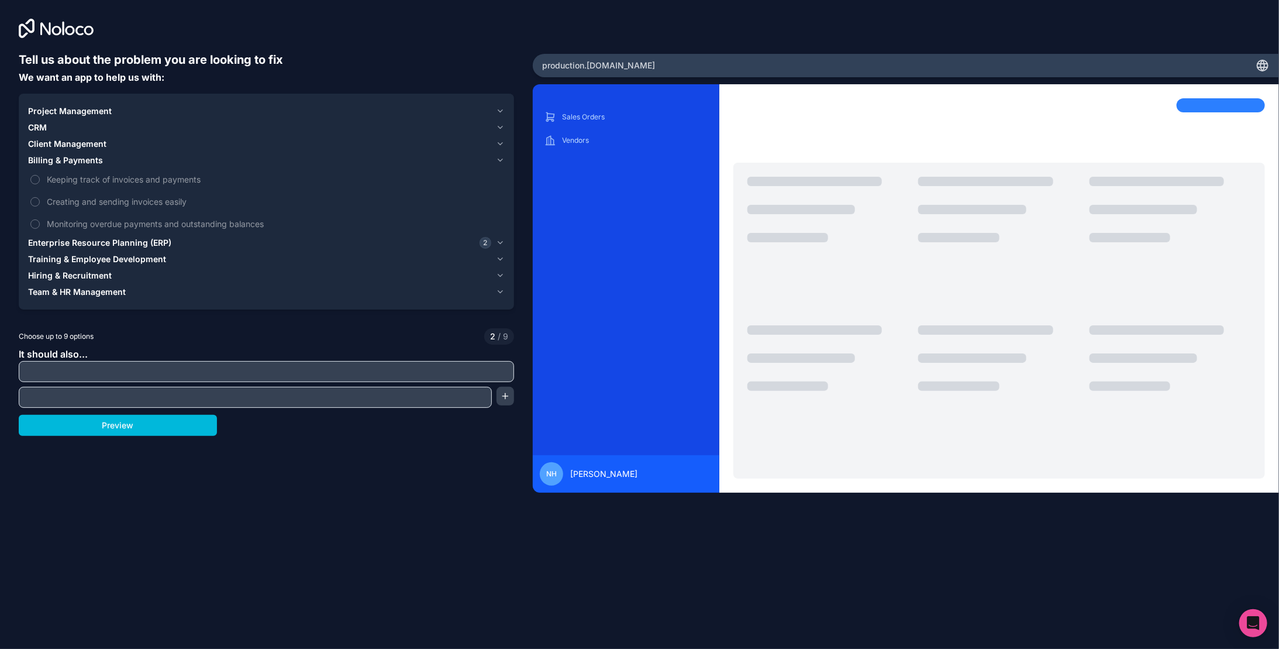
click at [498, 158] on icon "button" at bounding box center [500, 160] width 9 height 9
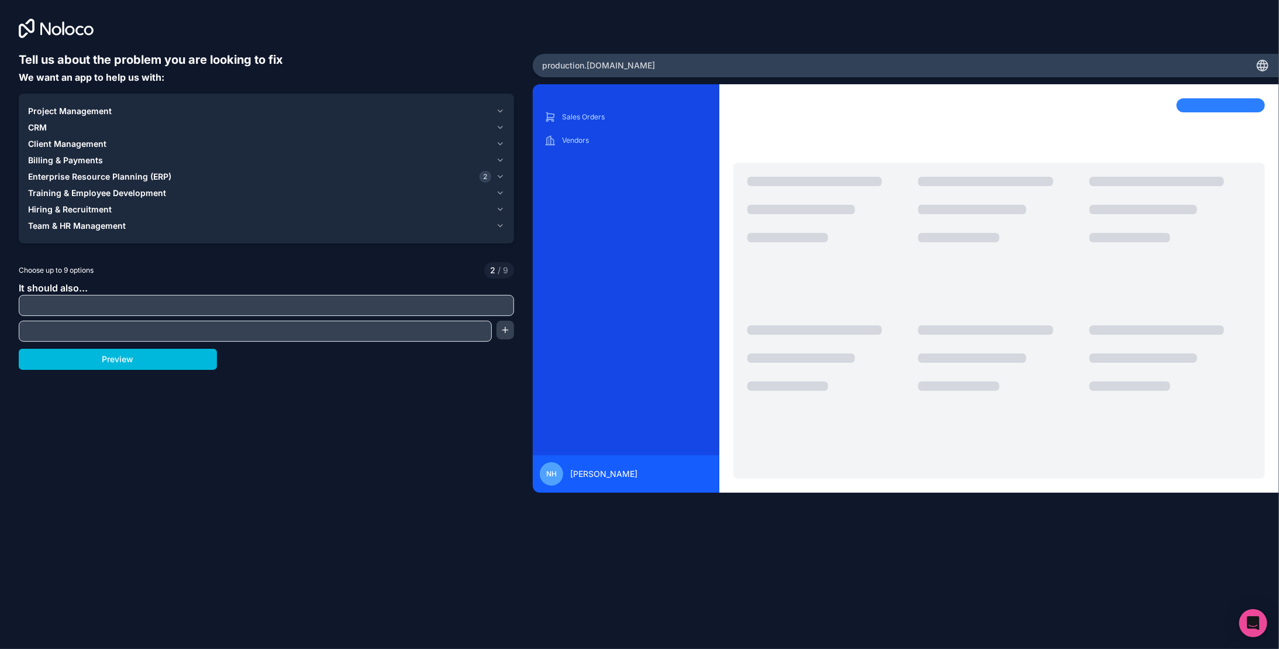
click at [501, 141] on icon "button" at bounding box center [500, 143] width 9 height 9
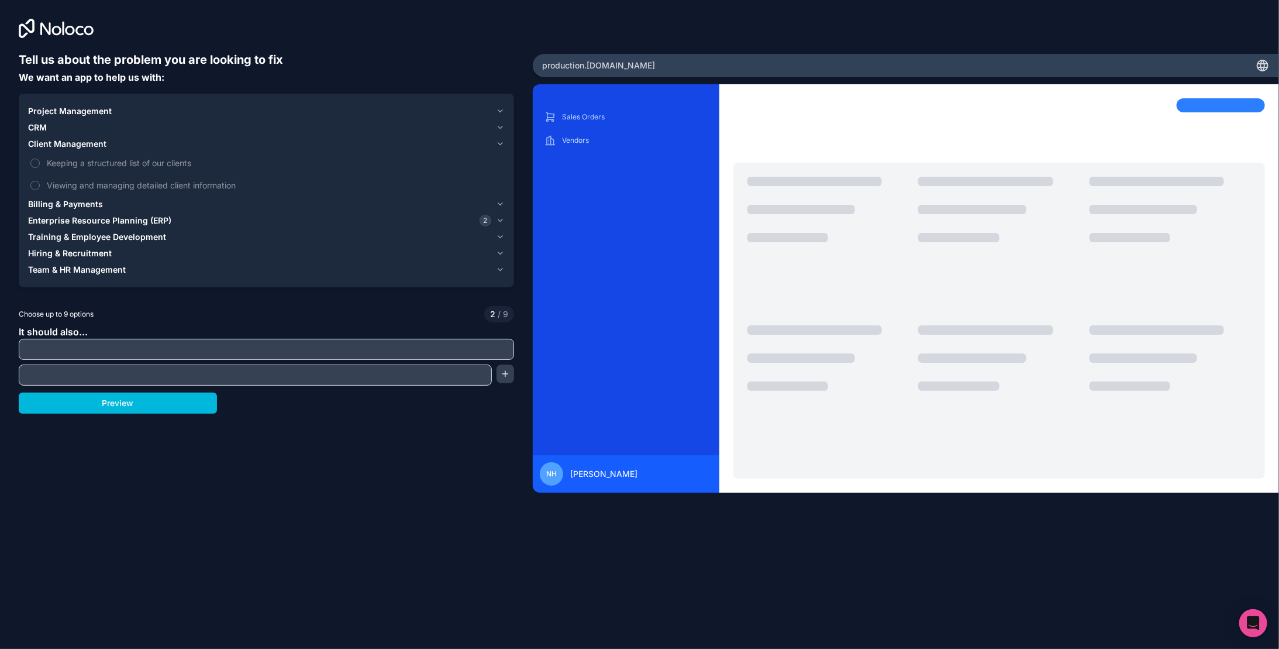
click at [501, 141] on icon "button" at bounding box center [500, 143] width 9 height 9
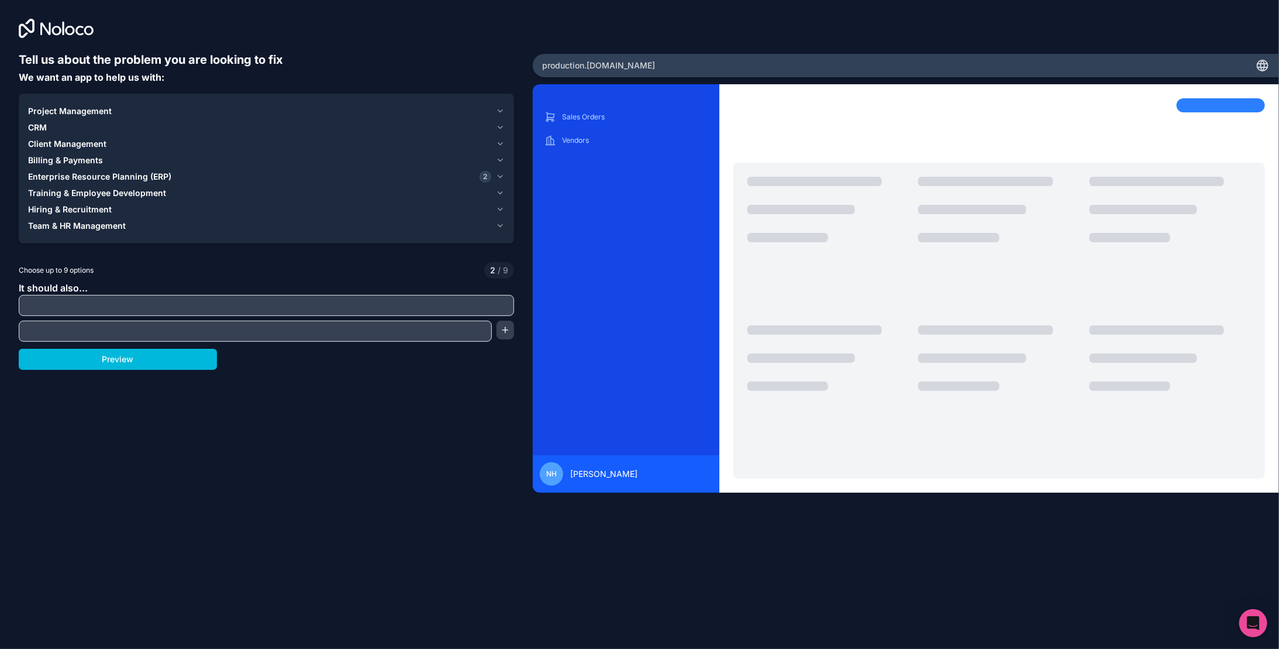
click at [501, 125] on icon "button" at bounding box center [500, 127] width 9 height 9
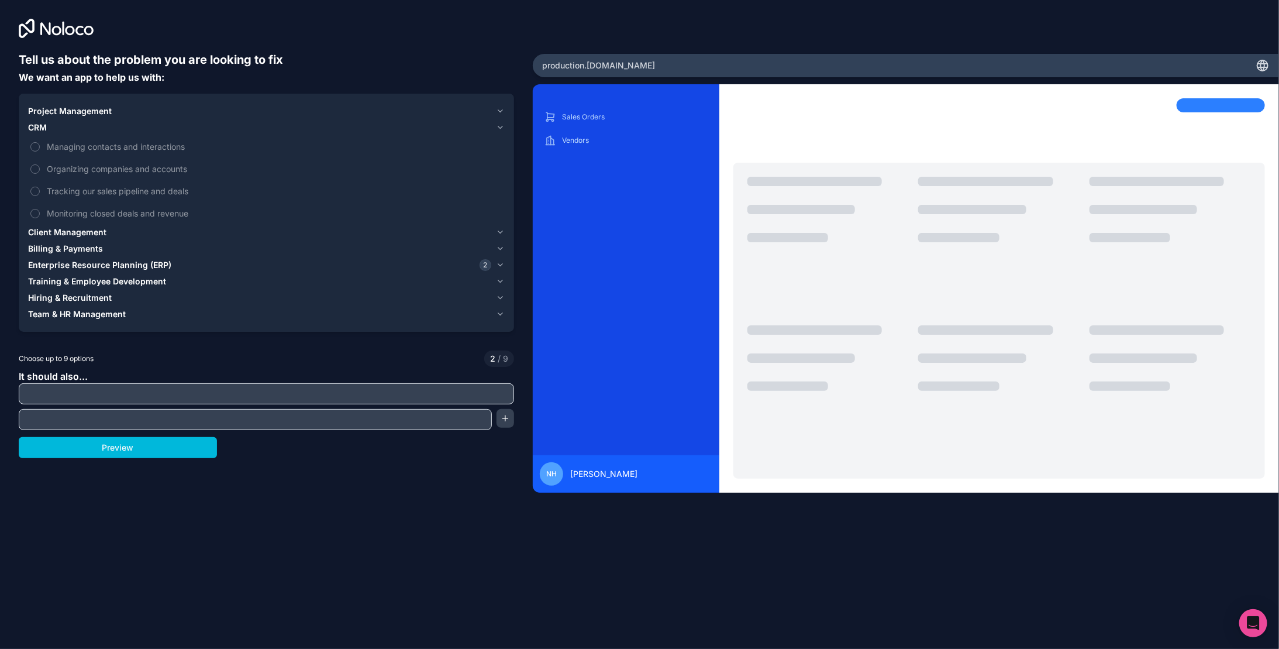
click at [499, 128] on icon "button" at bounding box center [500, 127] width 9 height 9
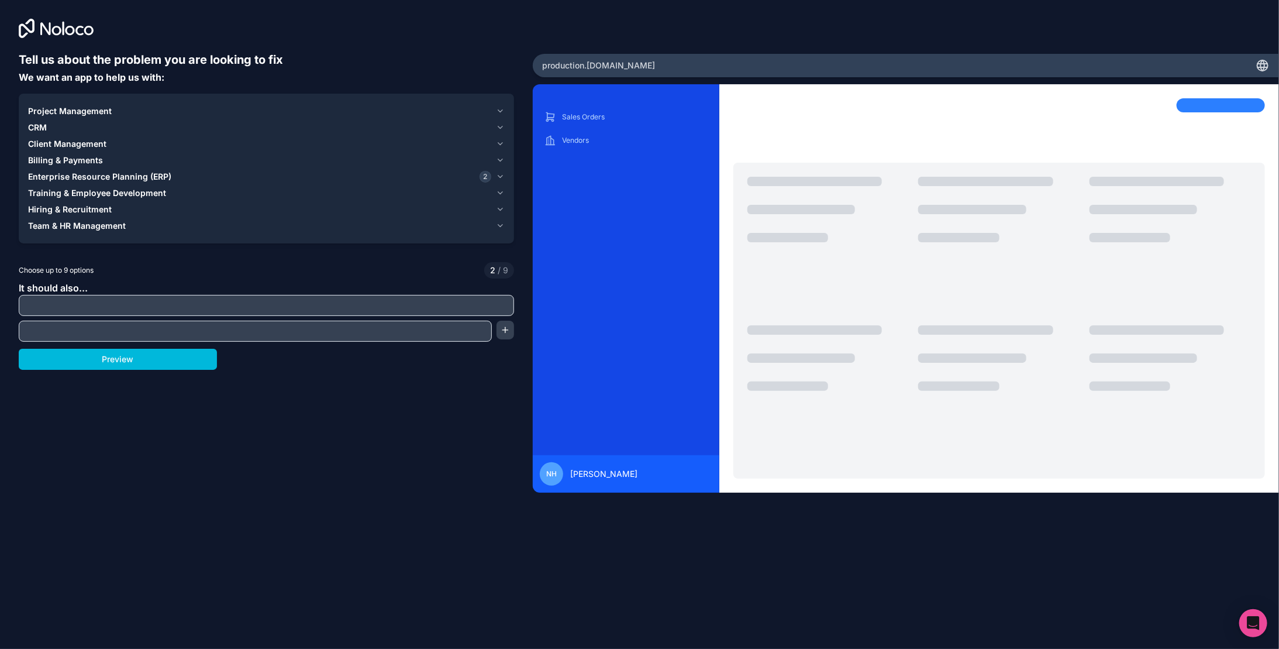
click at [497, 110] on icon "button" at bounding box center [500, 110] width 9 height 9
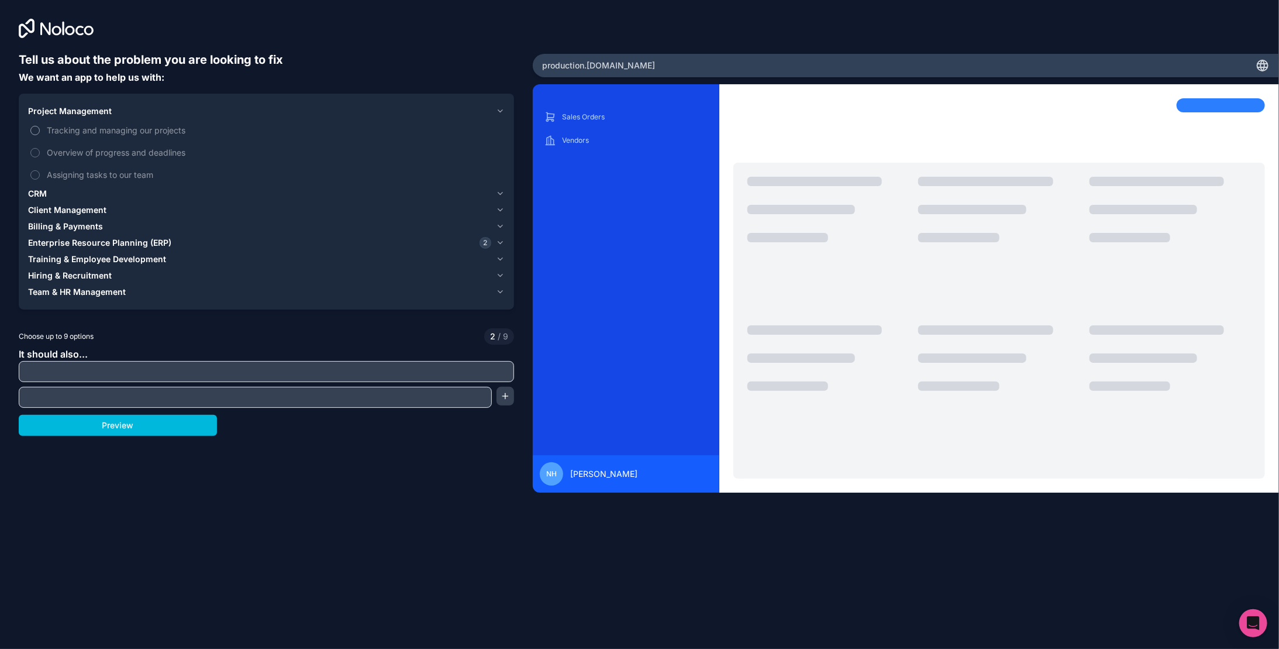
click at [34, 129] on button "Tracking and managing our projects" at bounding box center [34, 130] width 9 height 9
click at [36, 146] on label "Overview of progress and deadlines" at bounding box center [266, 153] width 477 height 22
click at [36, 148] on button "Overview of progress and deadlines" at bounding box center [34, 152] width 9 height 9
click at [35, 174] on button "Assigning tasks to our team" at bounding box center [34, 174] width 9 height 9
click at [509, 395] on button "button" at bounding box center [506, 396] width 18 height 19
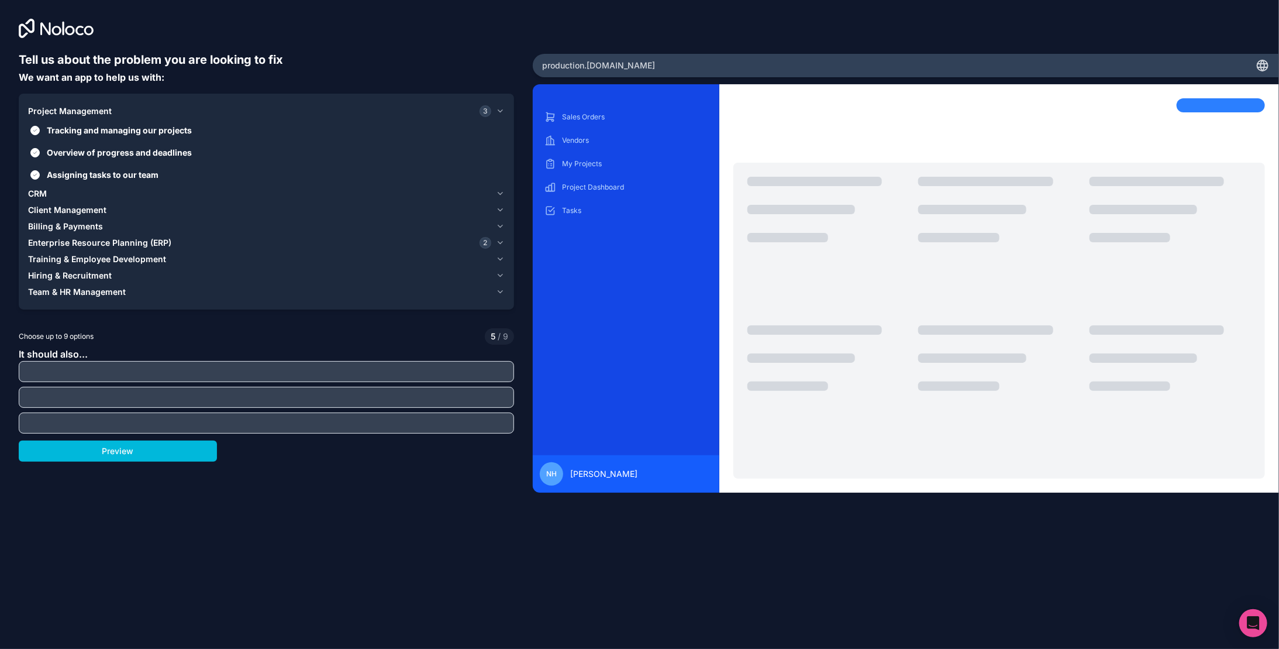
click at [453, 371] on input "text" at bounding box center [267, 371] width 490 height 16
type input "*"
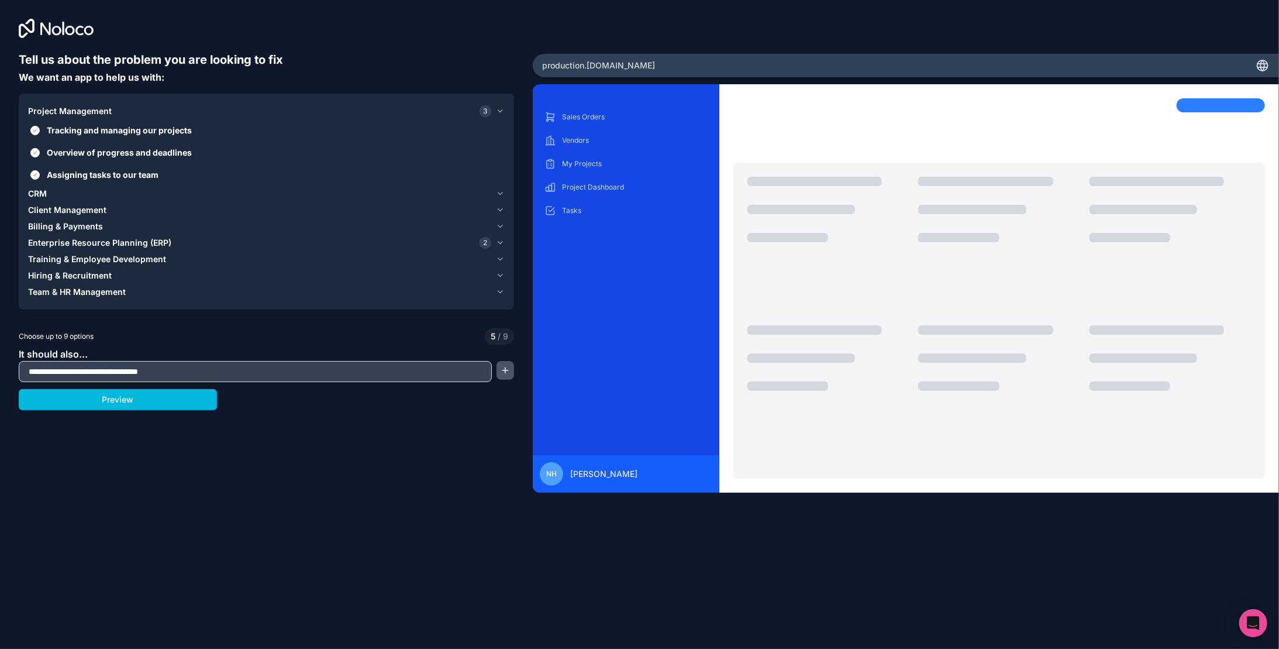
type input "**********"
click at [503, 367] on button "button" at bounding box center [506, 370] width 18 height 19
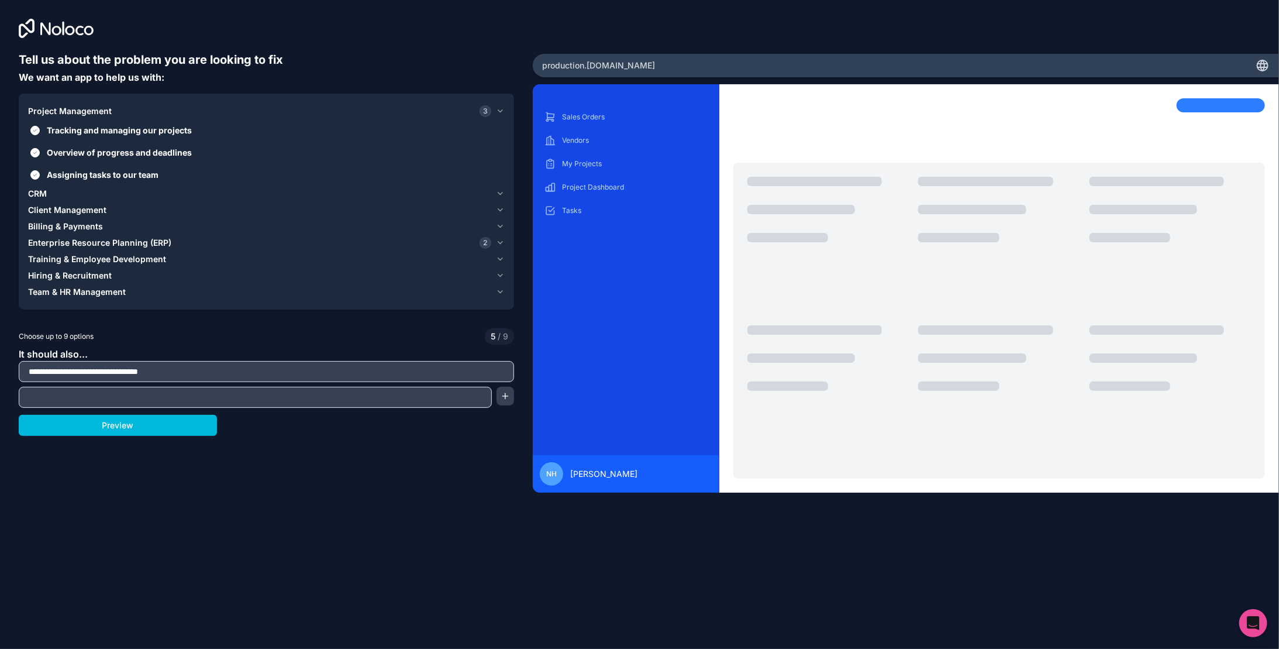
click at [288, 396] on input "text" at bounding box center [255, 397] width 467 height 16
type input "**********"
click at [129, 428] on button "Preview" at bounding box center [118, 425] width 198 height 21
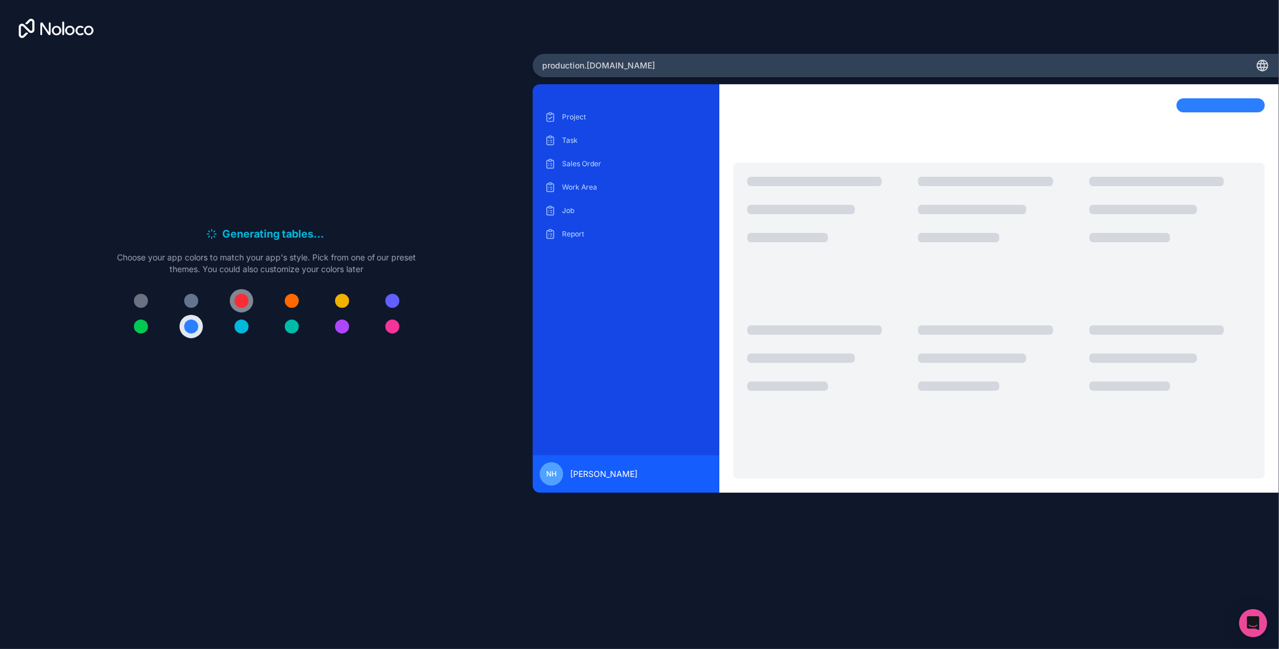
click at [244, 300] on div at bounding box center [242, 301] width 14 height 14
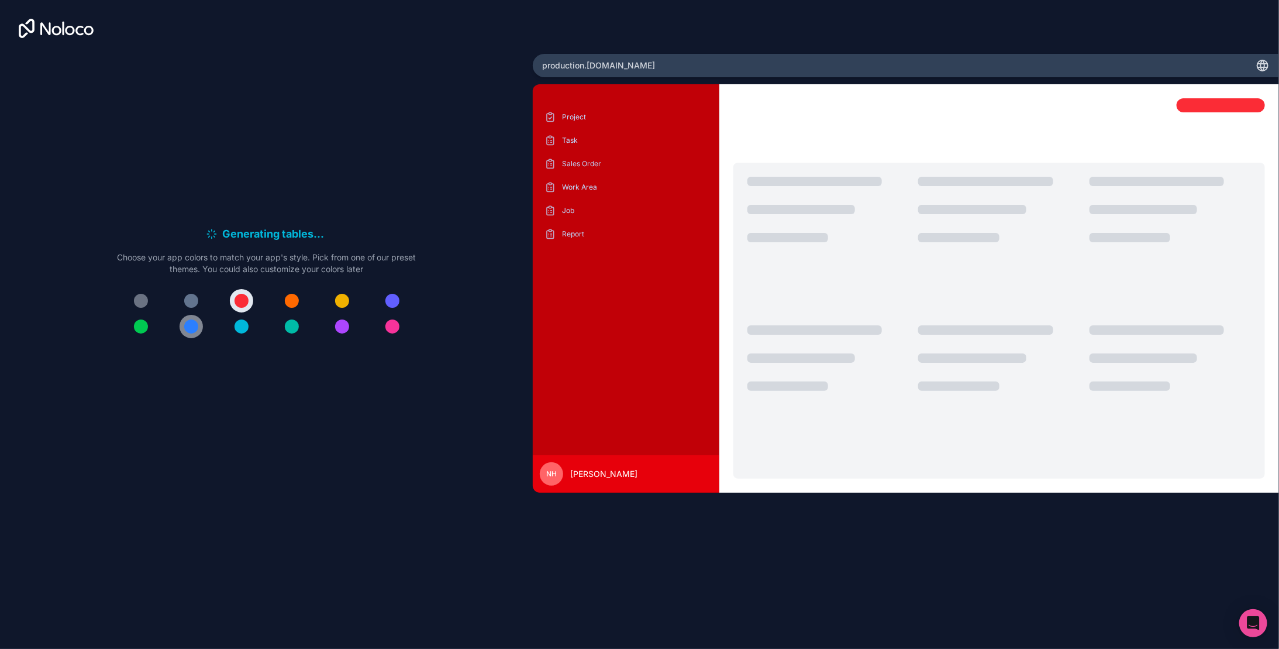
click at [198, 329] on button at bounding box center [191, 326] width 23 height 23
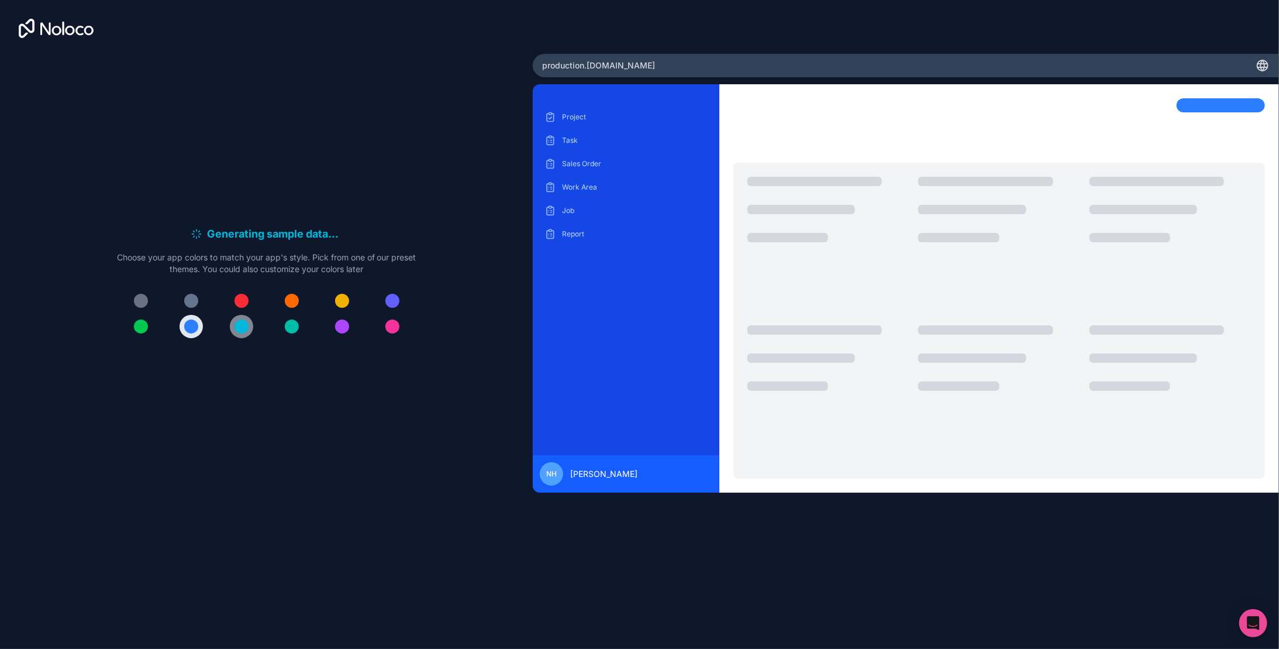
click at [247, 329] on div at bounding box center [242, 326] width 14 height 14
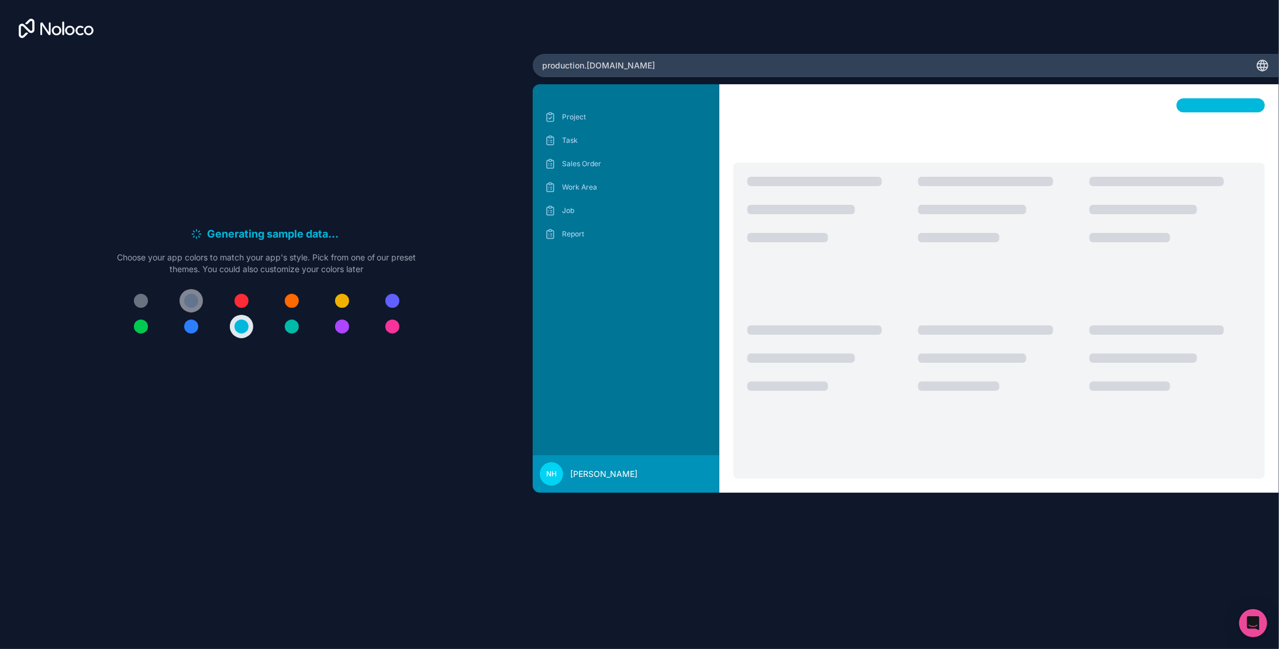
click at [184, 299] on div at bounding box center [191, 301] width 14 height 14
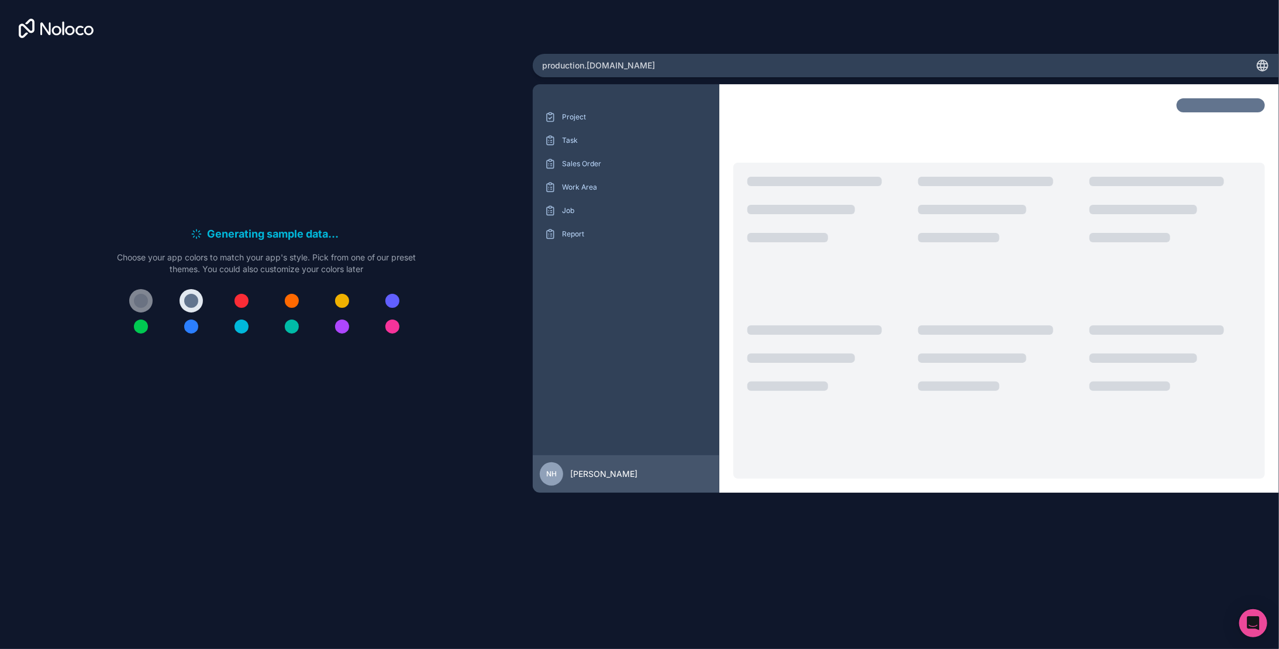
click at [139, 295] on div at bounding box center [141, 301] width 14 height 14
click at [138, 318] on button at bounding box center [140, 326] width 23 height 23
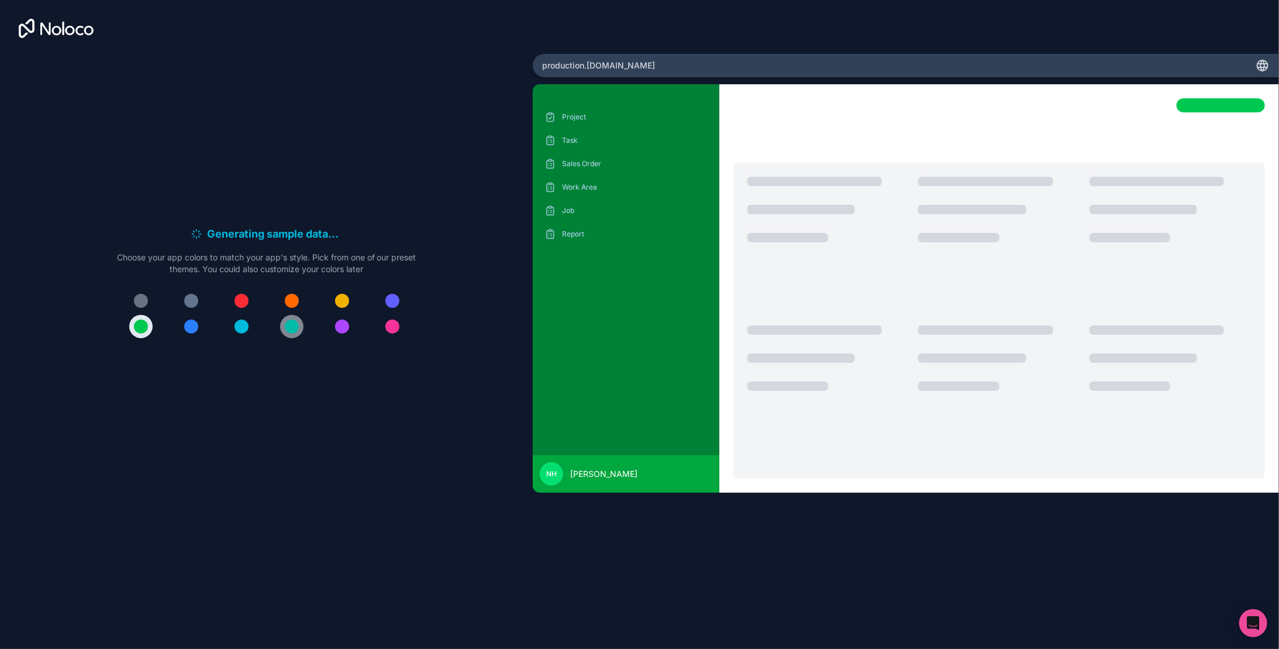
click at [294, 332] on div at bounding box center [292, 326] width 14 height 14
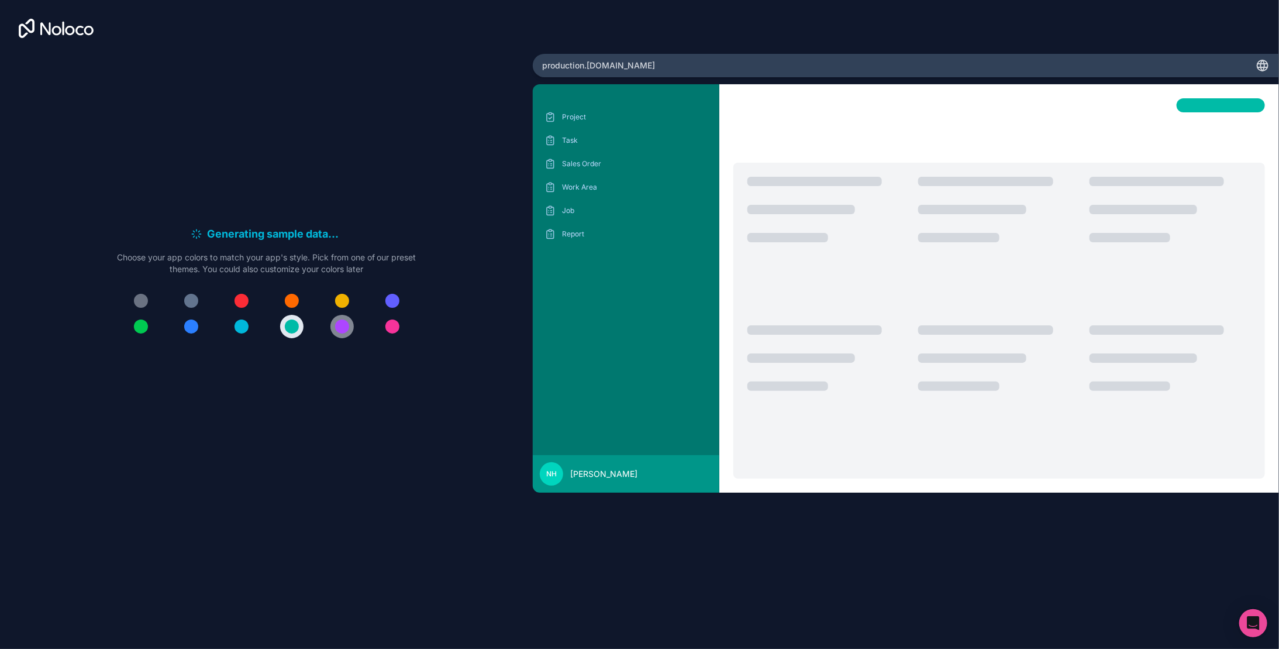
click at [347, 329] on div at bounding box center [342, 326] width 14 height 14
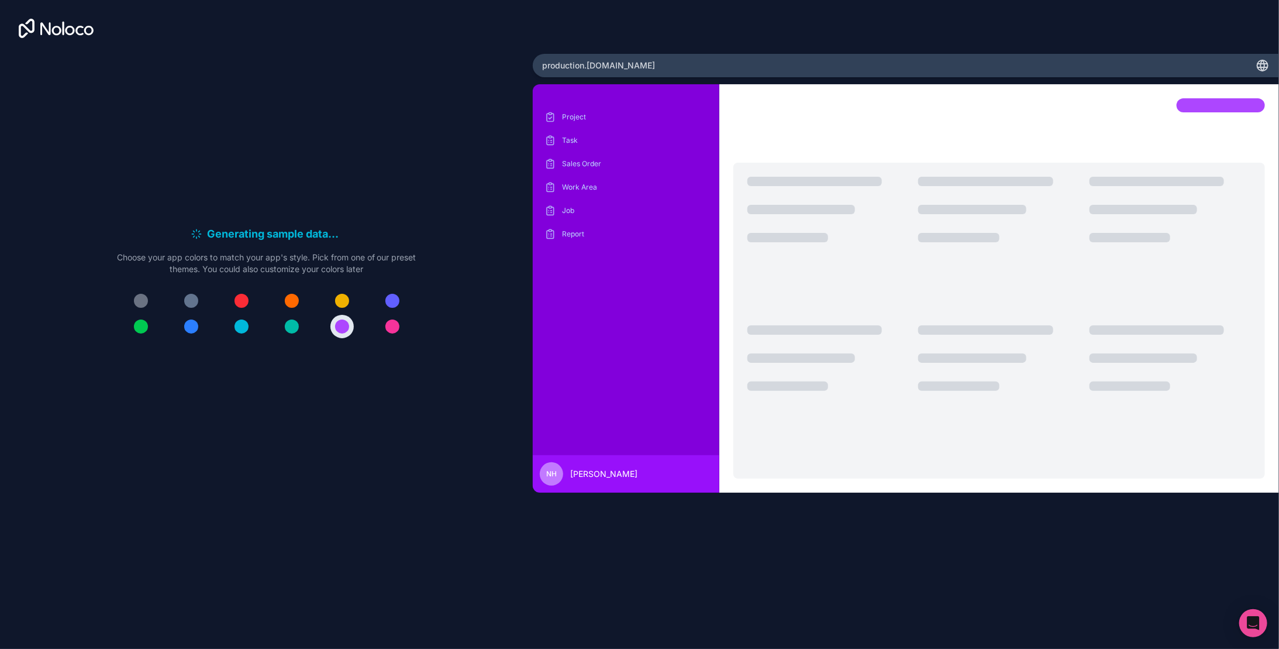
click at [407, 329] on div at bounding box center [266, 313] width 299 height 49
click at [395, 323] on div at bounding box center [392, 326] width 14 height 14
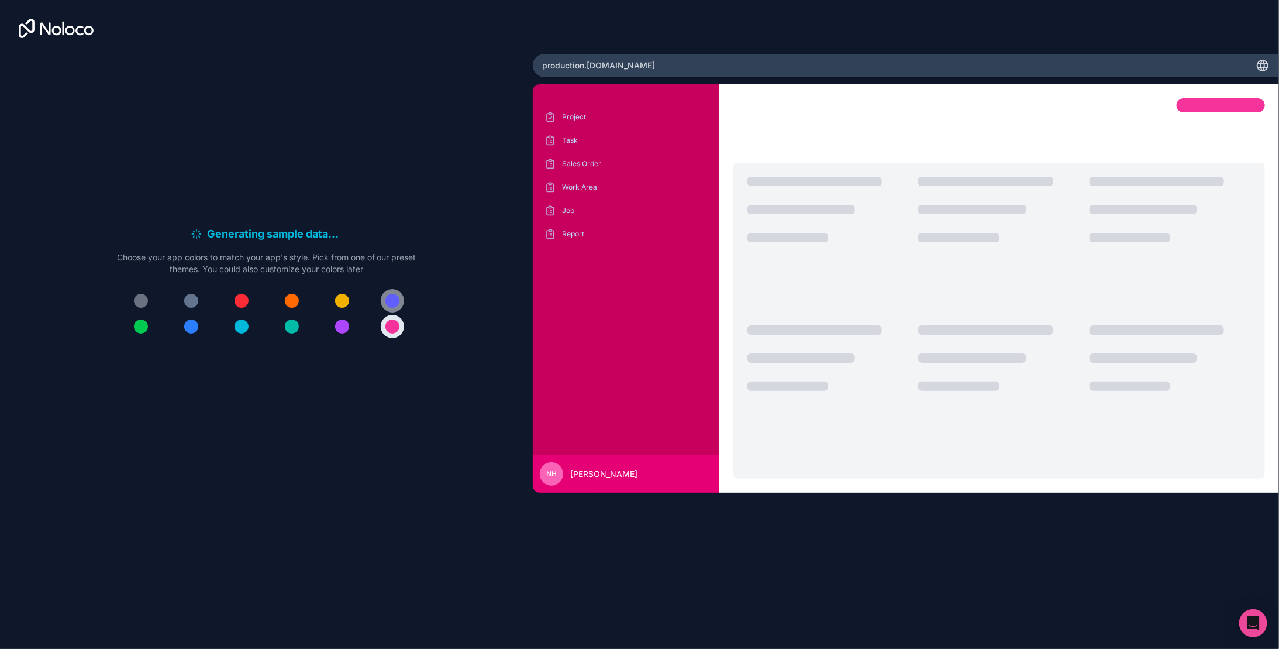
click at [398, 304] on button at bounding box center [392, 300] width 23 height 23
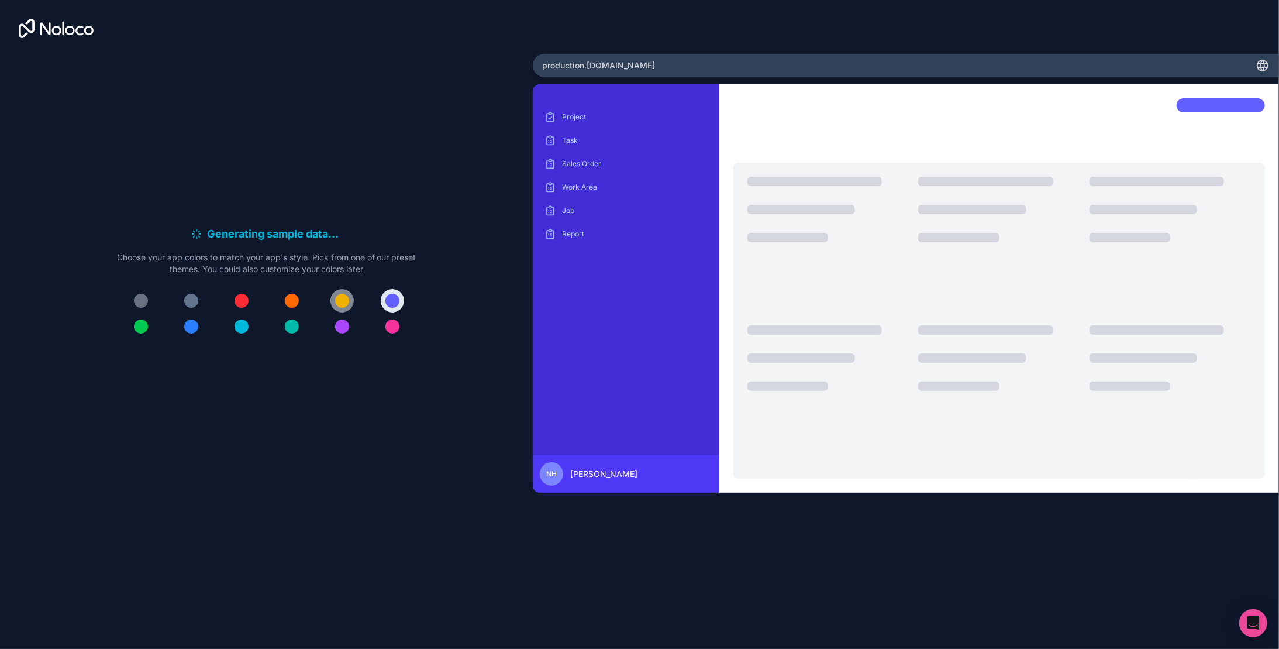
click at [341, 302] on div at bounding box center [342, 301] width 14 height 14
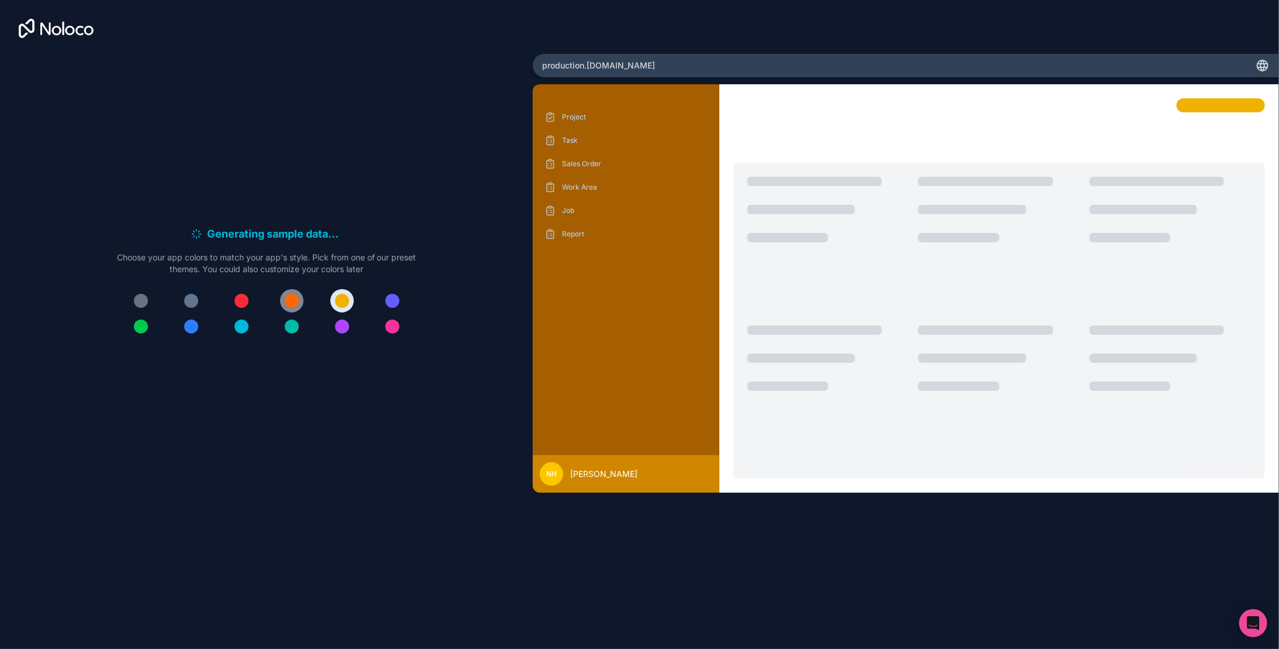
click at [302, 301] on button at bounding box center [291, 300] width 23 height 23
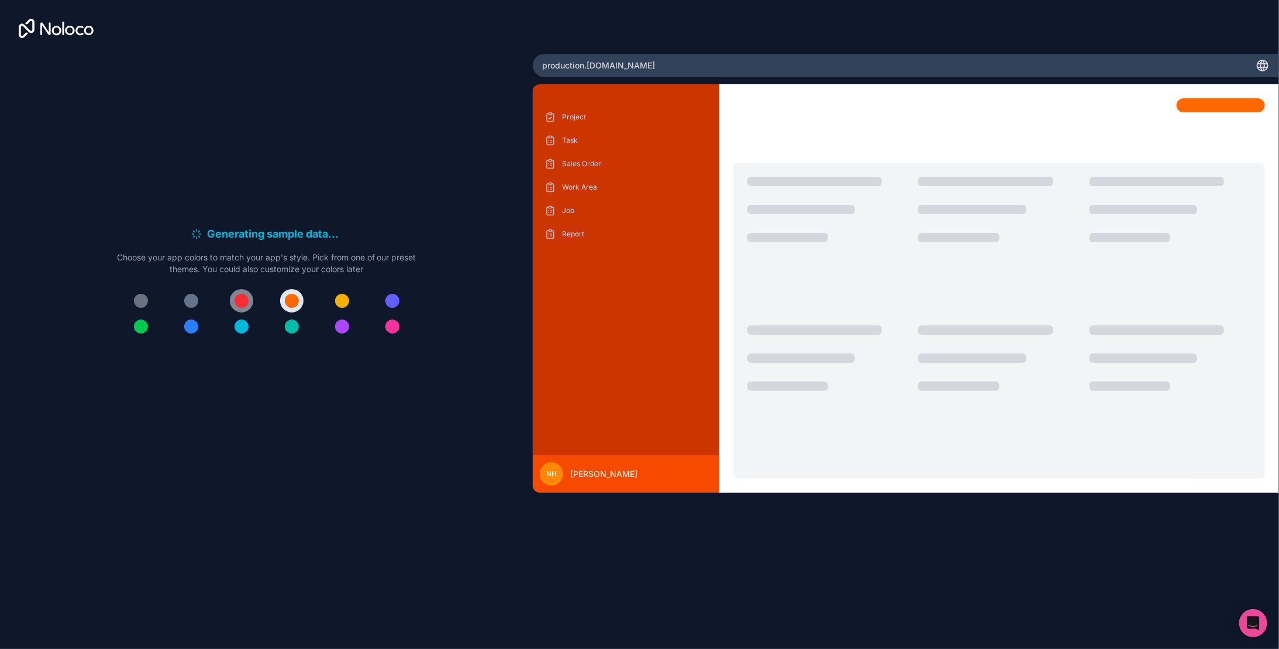
click at [246, 301] on div at bounding box center [242, 301] width 14 height 14
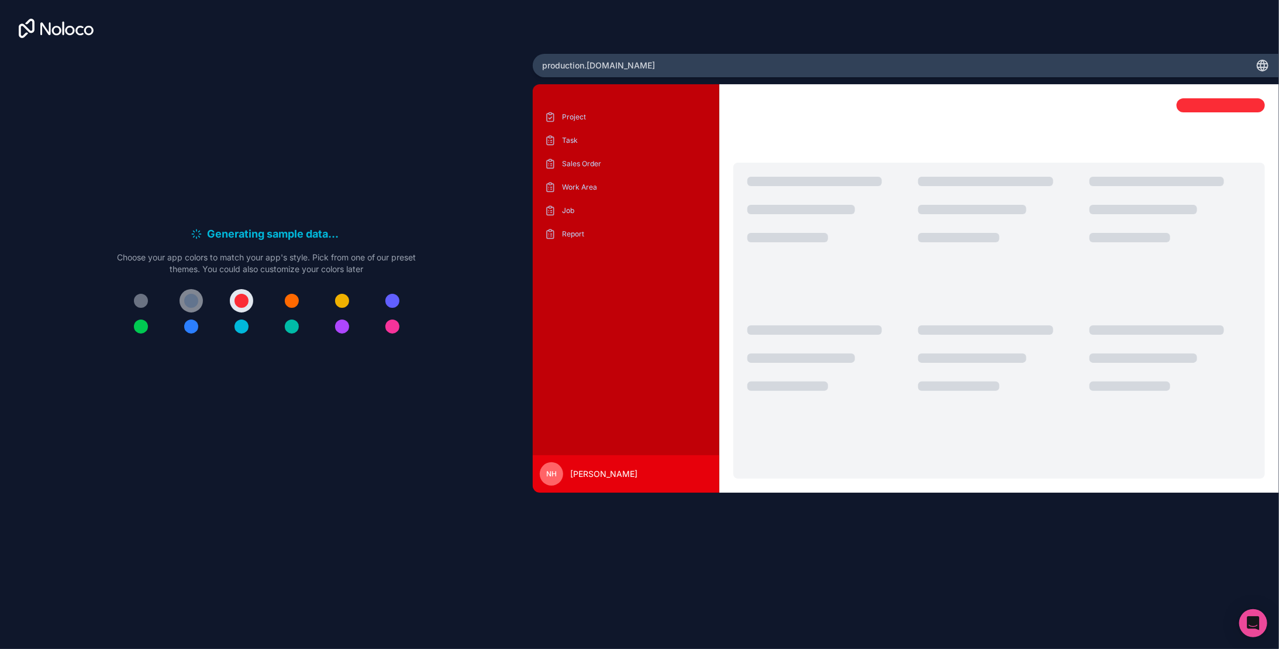
click at [187, 297] on div at bounding box center [191, 301] width 14 height 14
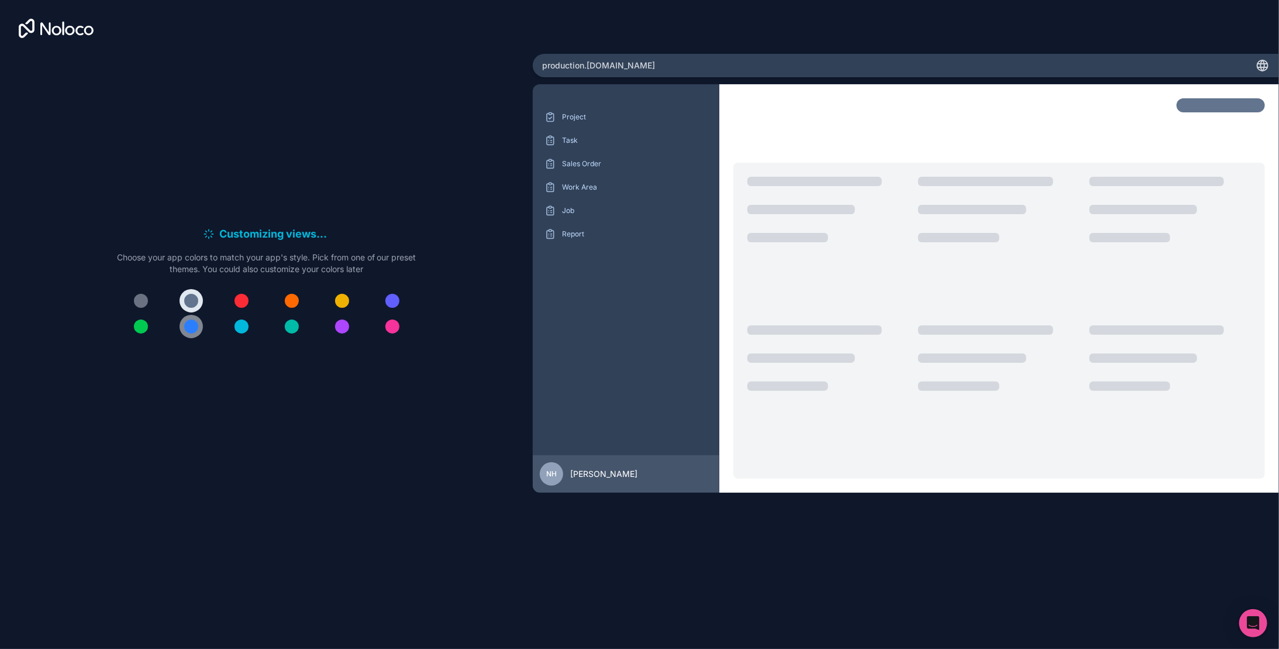
click at [189, 322] on div at bounding box center [191, 326] width 14 height 14
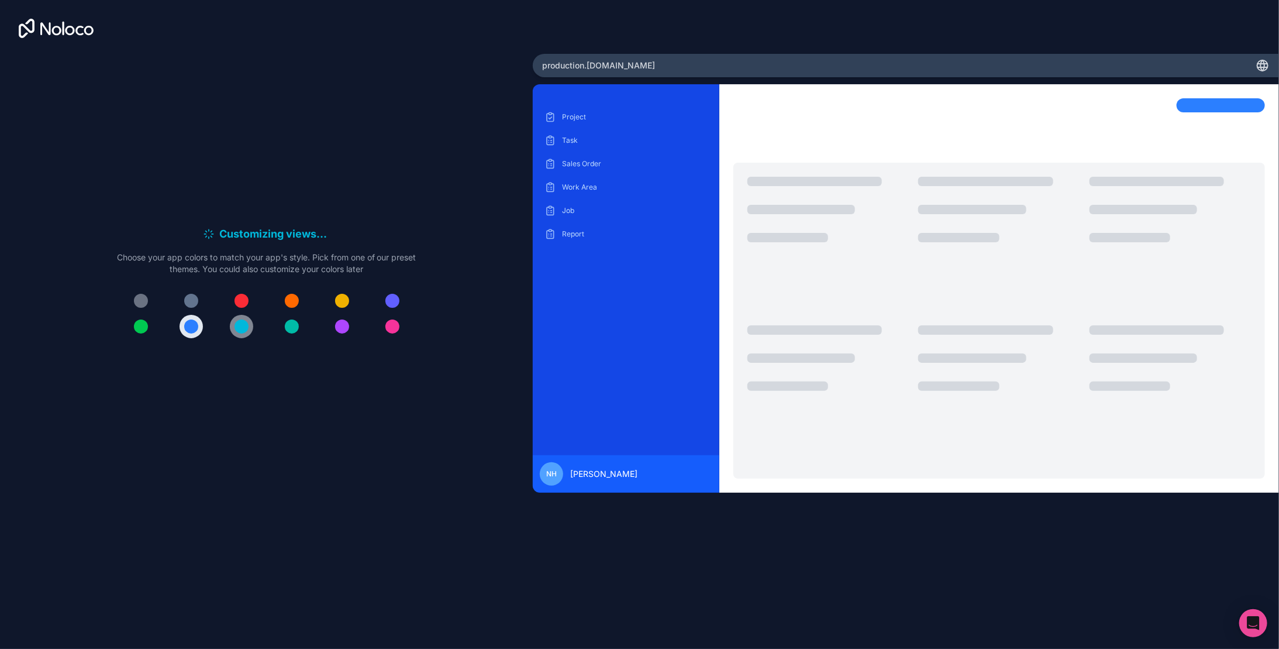
click at [232, 327] on button at bounding box center [241, 326] width 23 height 23
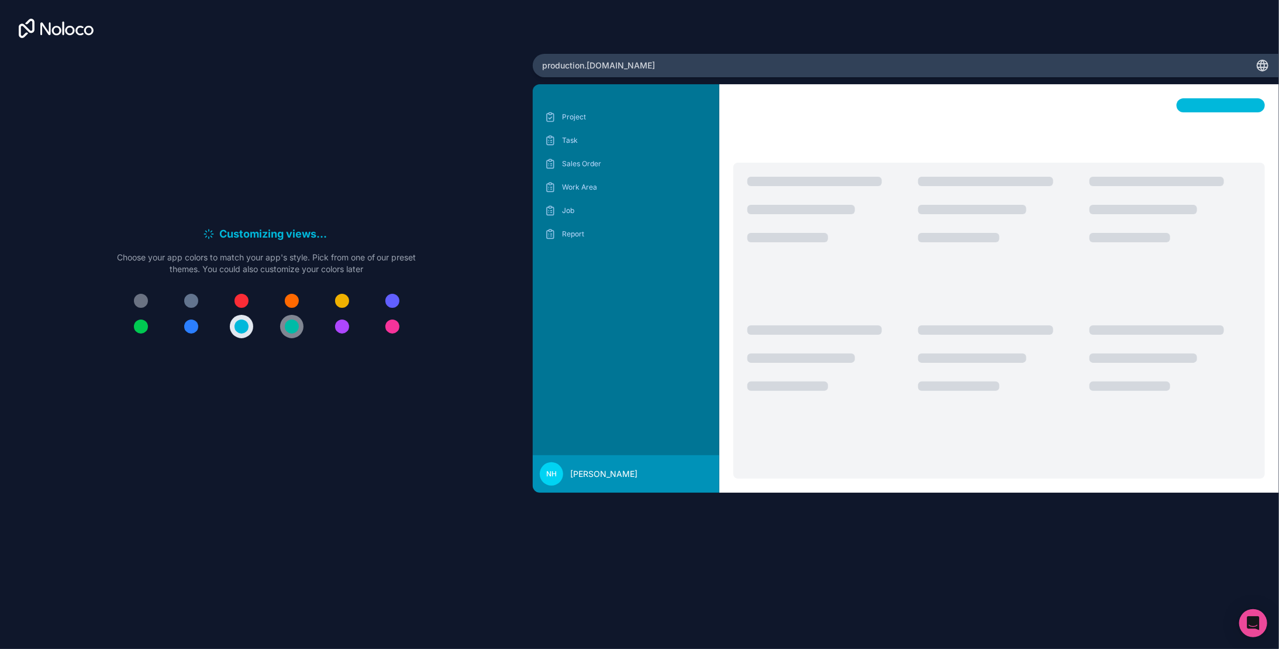
click at [297, 328] on div at bounding box center [292, 326] width 14 height 14
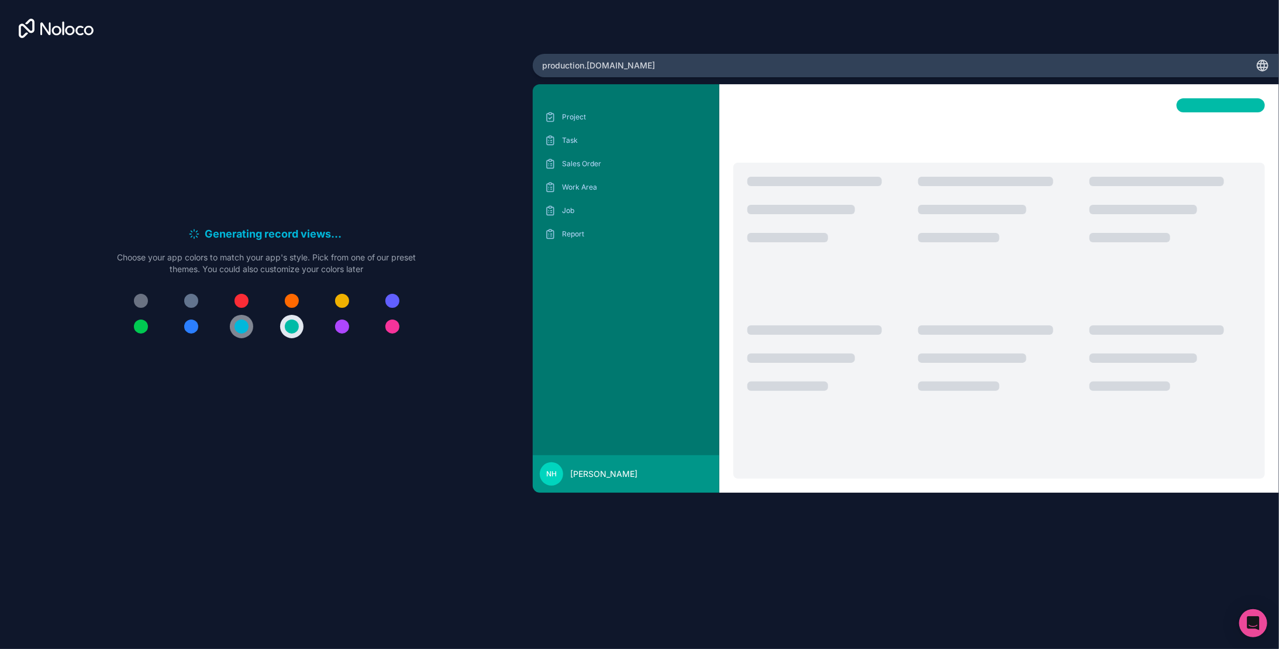
click at [244, 325] on div at bounding box center [242, 326] width 14 height 14
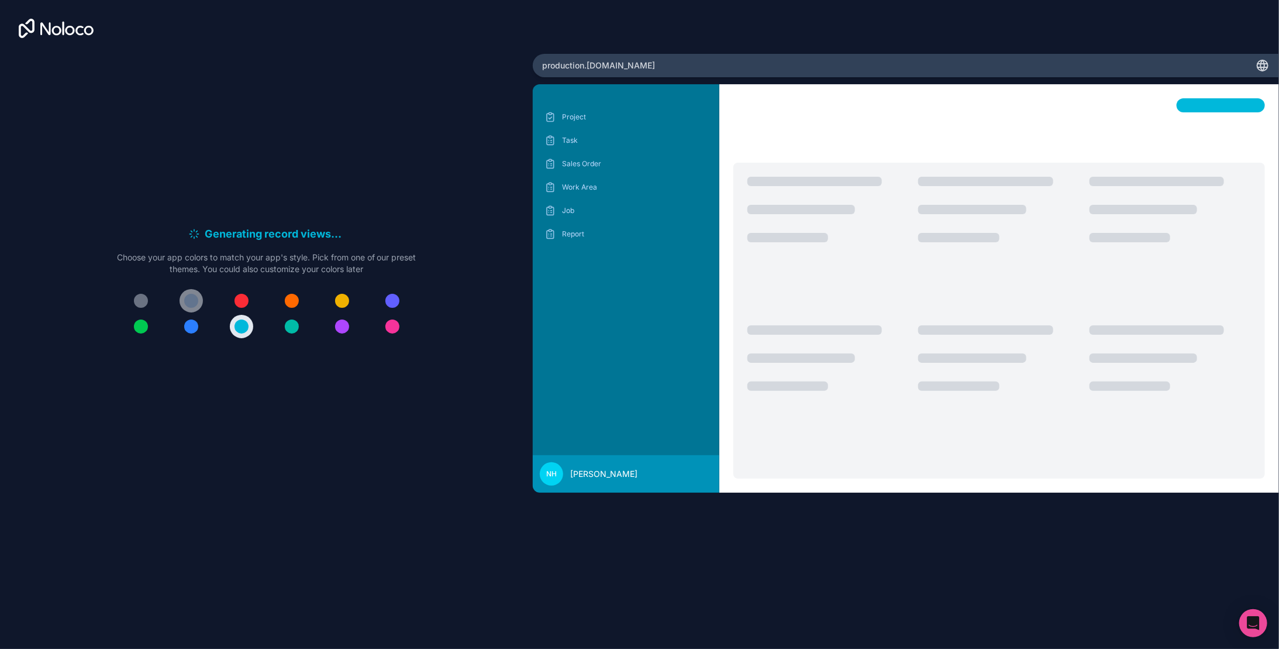
click at [191, 297] on div at bounding box center [191, 301] width 14 height 14
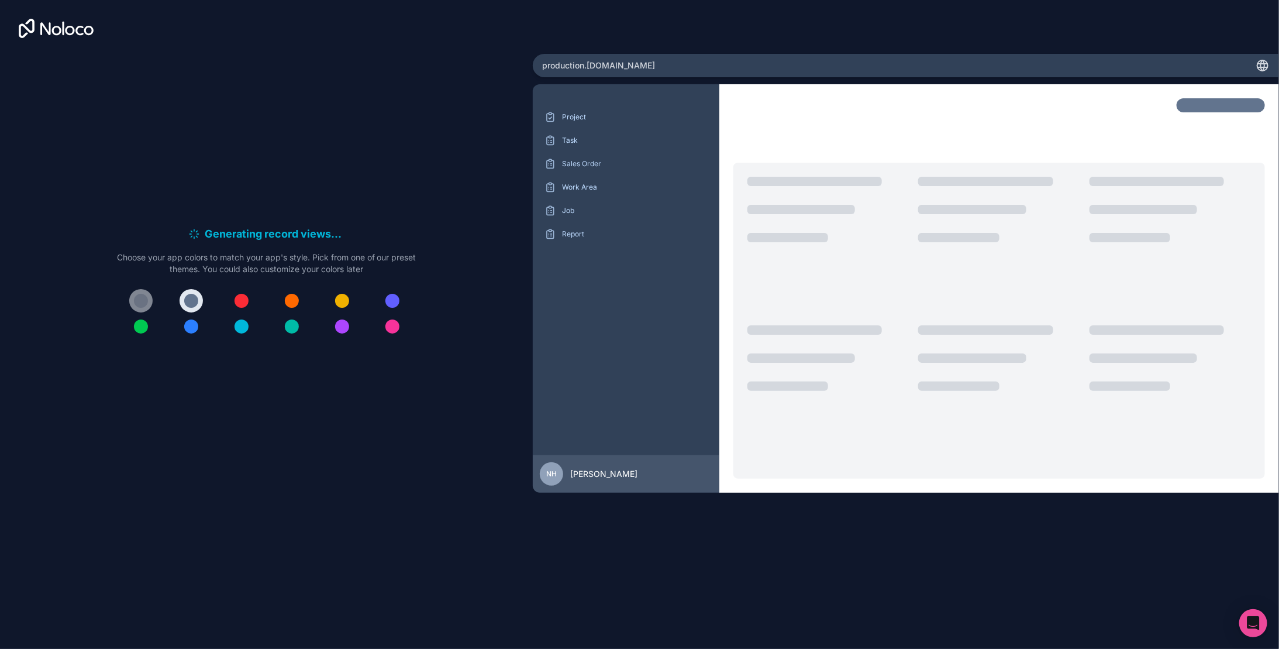
click at [146, 300] on div at bounding box center [141, 301] width 14 height 14
click at [244, 327] on div at bounding box center [242, 326] width 14 height 14
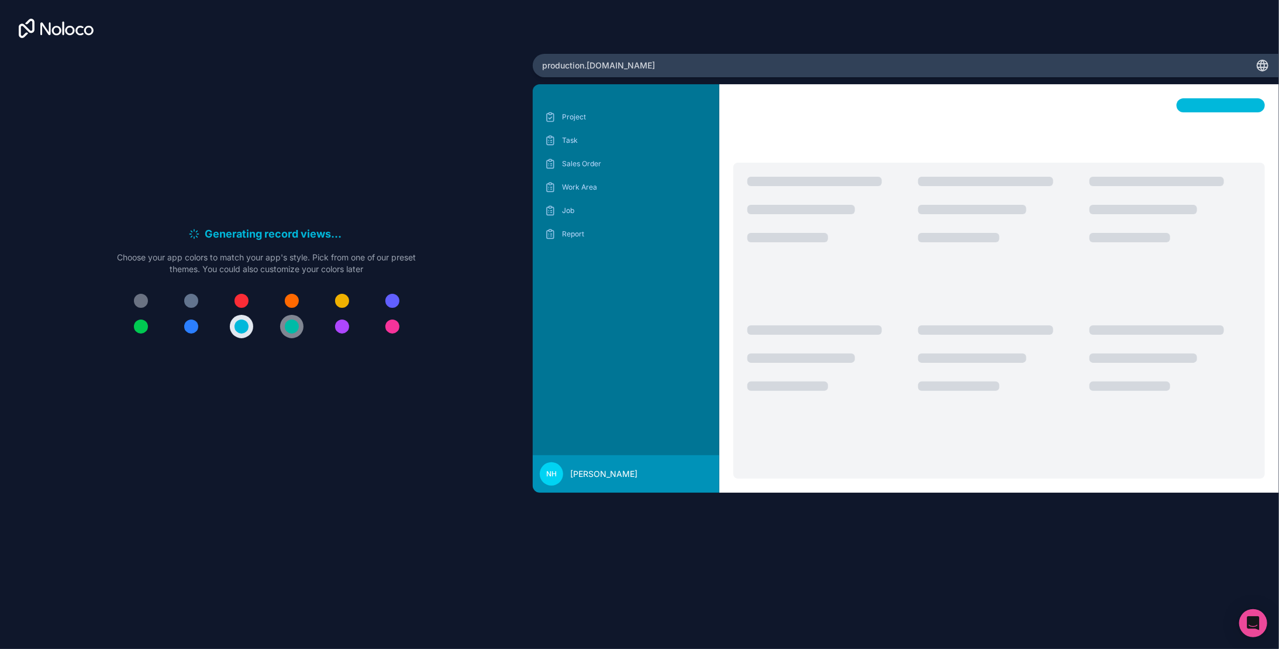
click at [300, 327] on button at bounding box center [291, 326] width 23 height 23
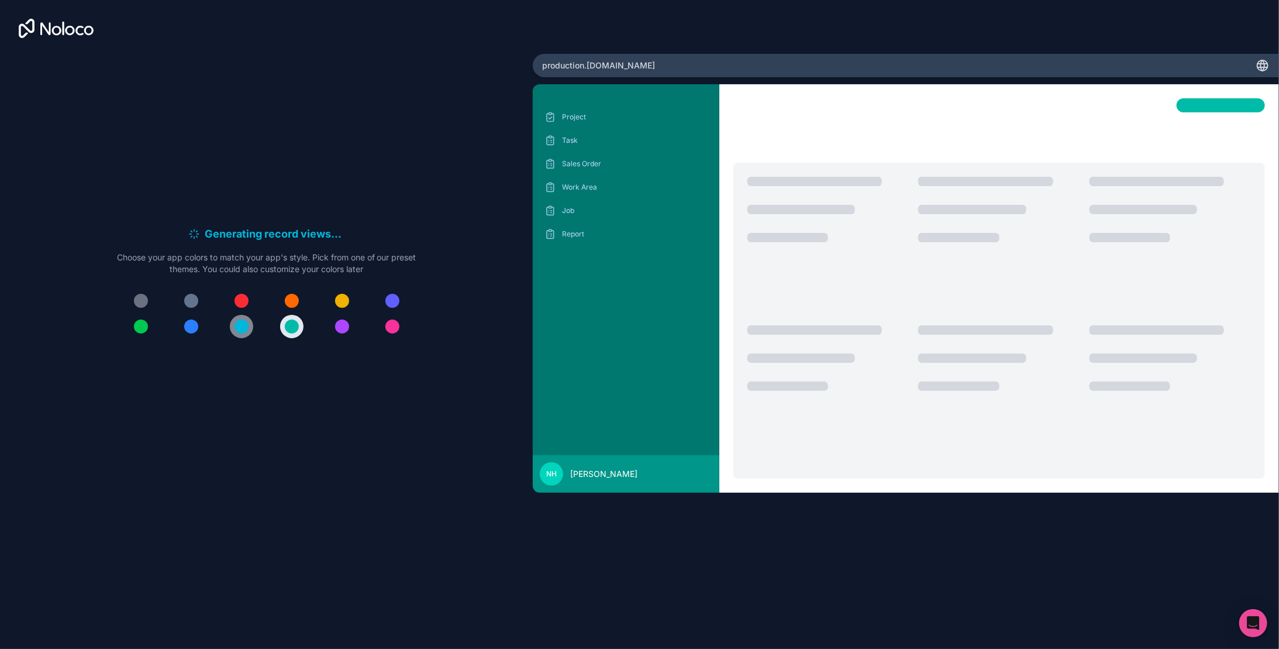
click at [240, 326] on div at bounding box center [242, 326] width 14 height 14
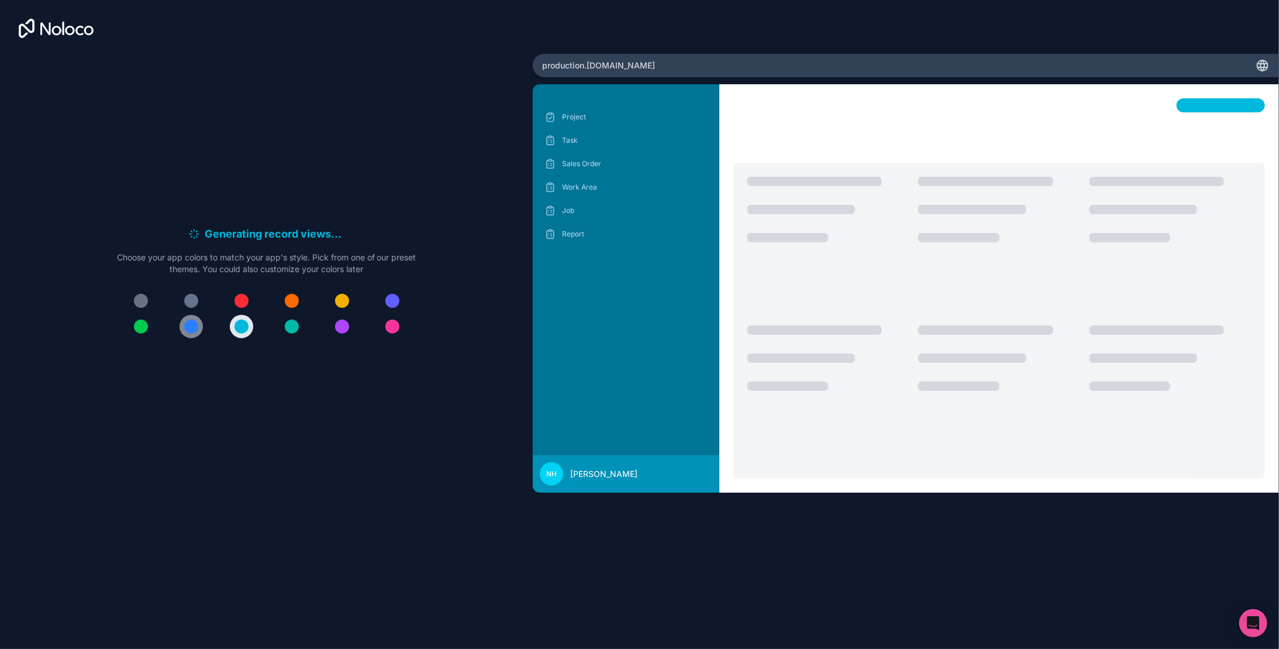
click at [190, 326] on div at bounding box center [191, 326] width 14 height 14
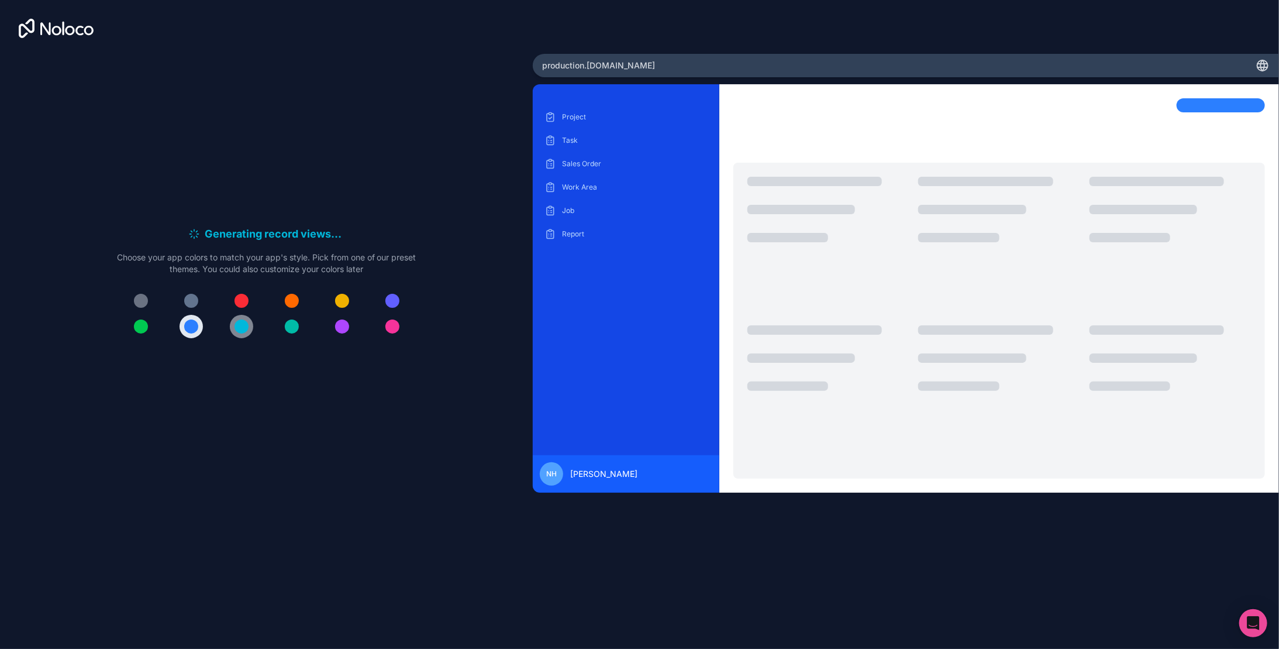
click at [246, 328] on div at bounding box center [242, 326] width 14 height 14
